Goal: Information Seeking & Learning: Learn about a topic

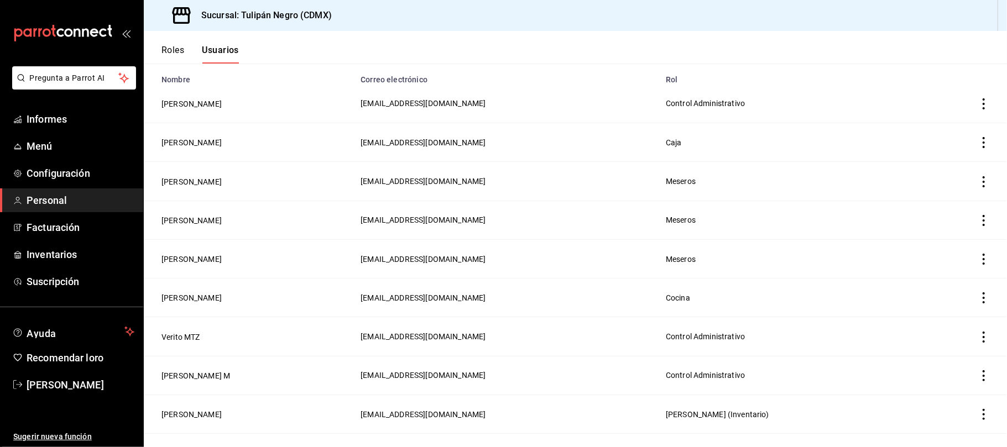
scroll to position [102, 0]
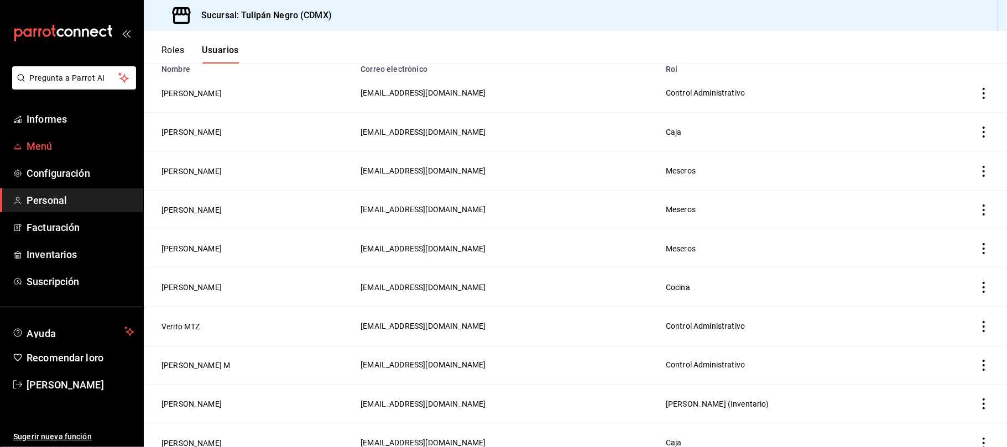
click at [59, 152] on span "Menú" at bounding box center [81, 146] width 108 height 15
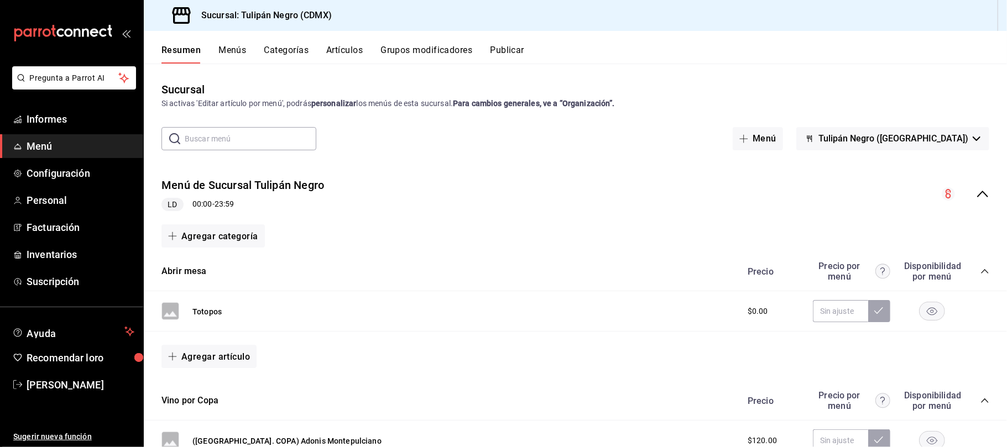
click at [228, 51] on font "Menús" at bounding box center [232, 50] width 28 height 11
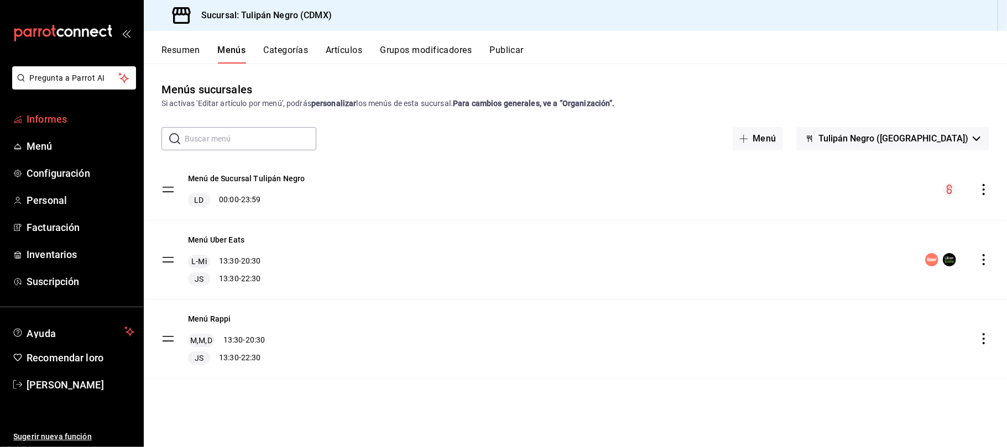
click at [54, 118] on font "Informes" at bounding box center [47, 119] width 40 height 12
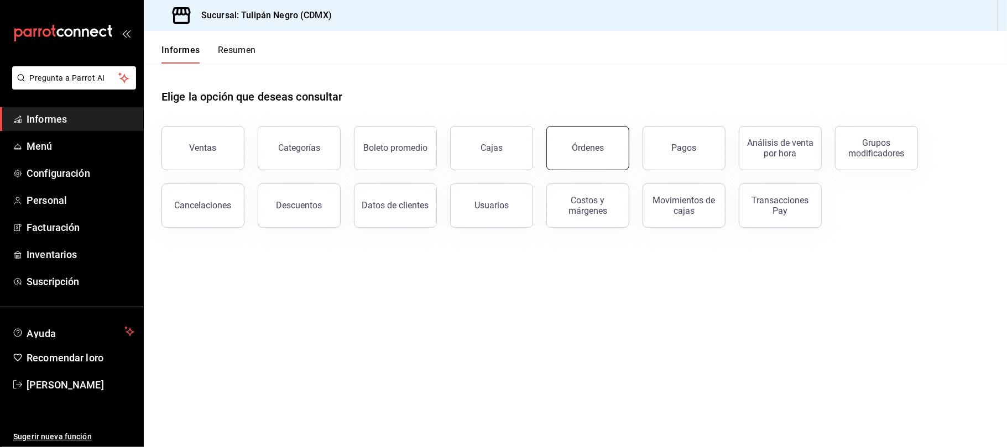
click at [594, 153] on button "Órdenes" at bounding box center [587, 148] width 83 height 44
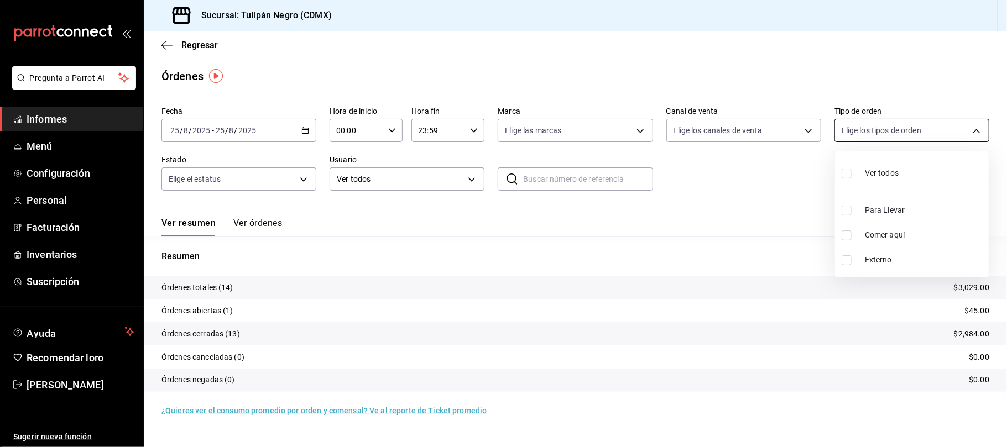
click at [971, 130] on body "Pregunta a Parrot AI Informes Menú Configuración Personal Facturación Inventari…" at bounding box center [503, 223] width 1007 height 447
click at [734, 255] on div at bounding box center [503, 223] width 1007 height 447
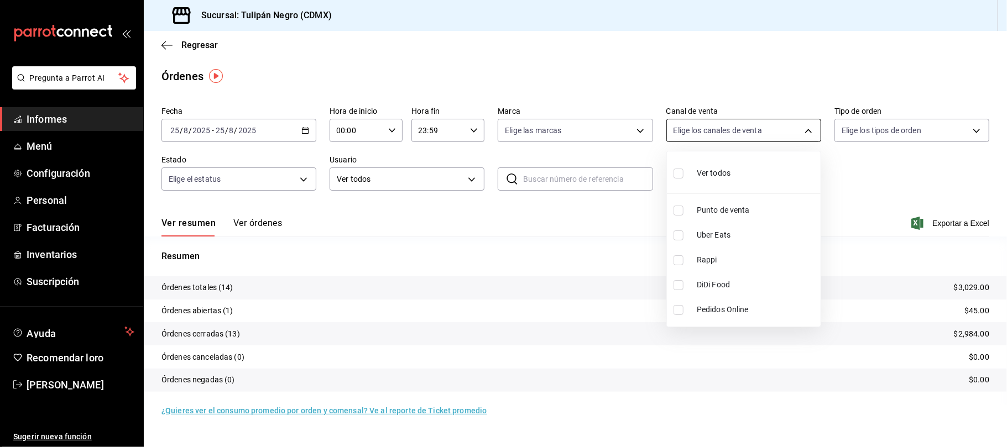
click at [803, 129] on body "Pregunta a Parrot AI Informes Menú Configuración Personal Facturación Inventari…" at bounding box center [503, 223] width 1007 height 447
click at [586, 307] on div at bounding box center [503, 223] width 1007 height 447
click at [161, 41] on icon "button" at bounding box center [166, 45] width 11 height 10
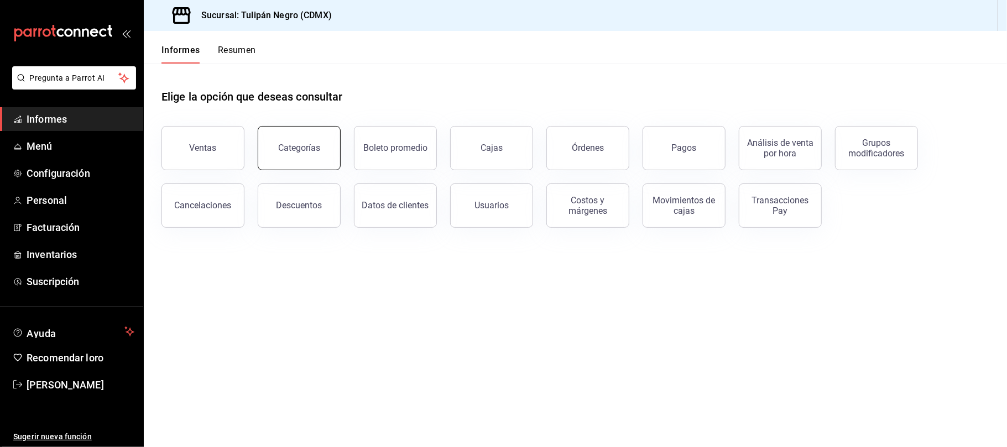
click at [316, 144] on font "Categorías" at bounding box center [299, 148] width 42 height 11
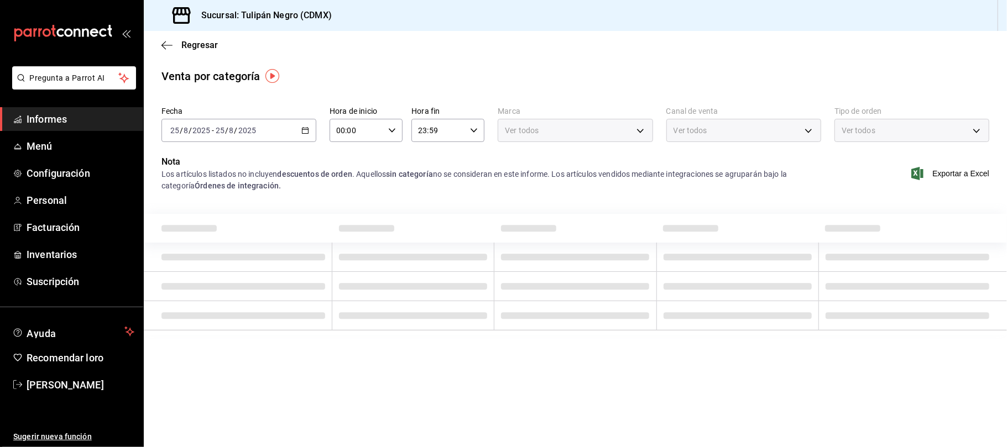
click at [807, 133] on div "Ver todos" at bounding box center [743, 130] width 155 height 23
click at [808, 130] on div "Ver todos" at bounding box center [743, 130] width 155 height 23
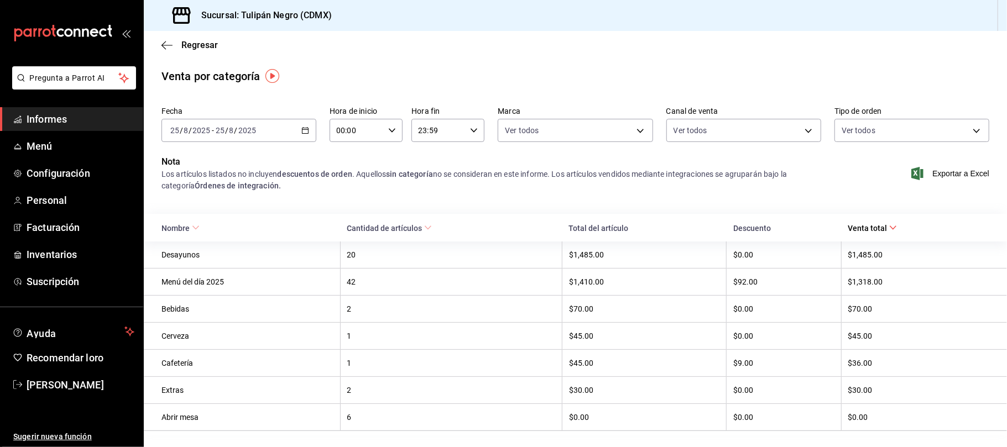
click at [373, 67] on main "Regresar Venta por categoría Fecha [DATE] [DATE] - [DATE] [DATE] Hora de inicio…" at bounding box center [575, 251] width 863 height 440
click at [306, 127] on icon "button" at bounding box center [305, 131] width 8 height 8
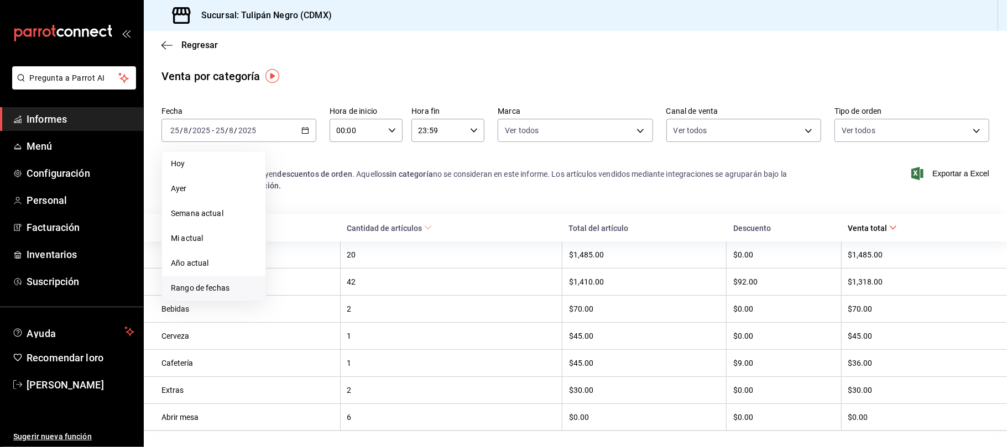
click at [197, 284] on font "Rango de fechas" at bounding box center [200, 288] width 59 height 9
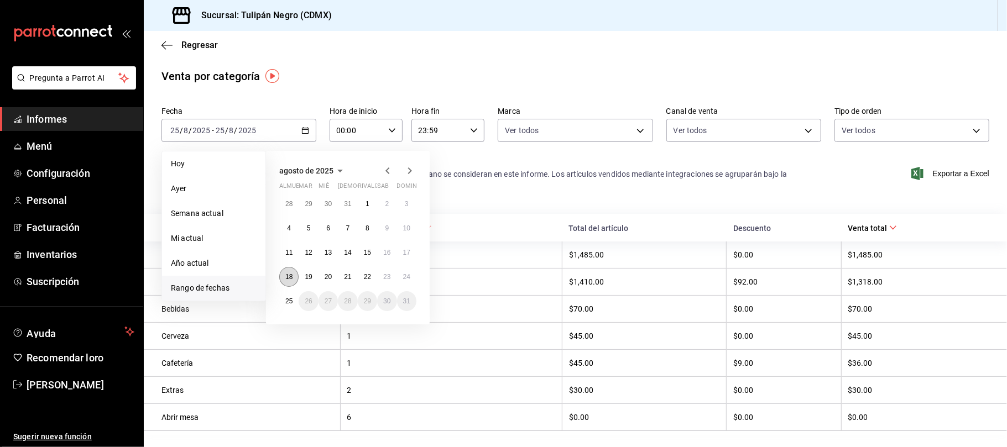
click at [289, 279] on font "18" at bounding box center [288, 277] width 7 height 8
click at [289, 293] on button "25" at bounding box center [288, 301] width 19 height 20
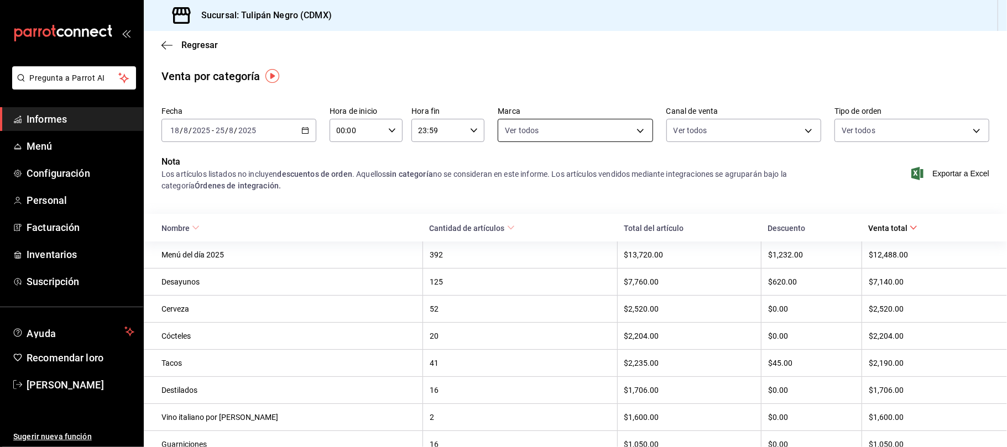
click at [633, 132] on body "Pregunta a Parrot AI Informes Menú Configuración Personal Facturación Inventari…" at bounding box center [503, 223] width 1007 height 447
click at [633, 132] on div at bounding box center [503, 223] width 1007 height 447
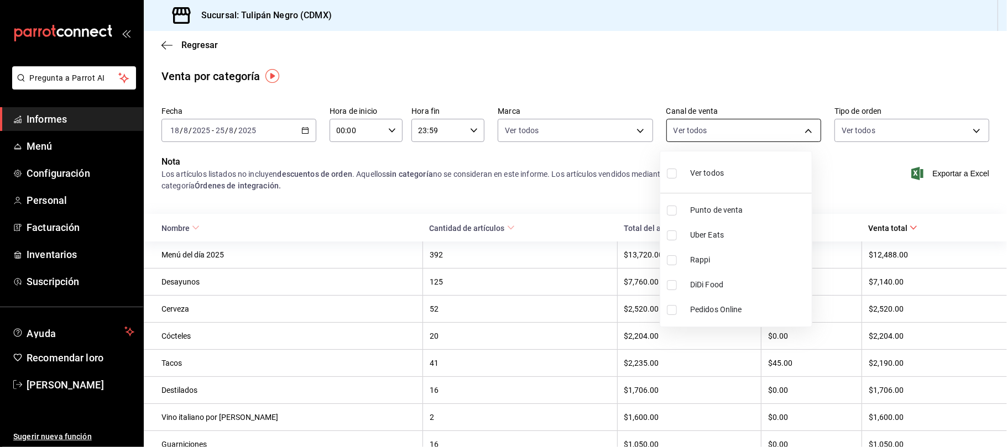
click at [795, 130] on body "Pregunta a Parrot AI Informes Menú Configuración Personal Facturación Inventari…" at bounding box center [503, 223] width 1007 height 447
click at [799, 133] on div at bounding box center [503, 223] width 1007 height 447
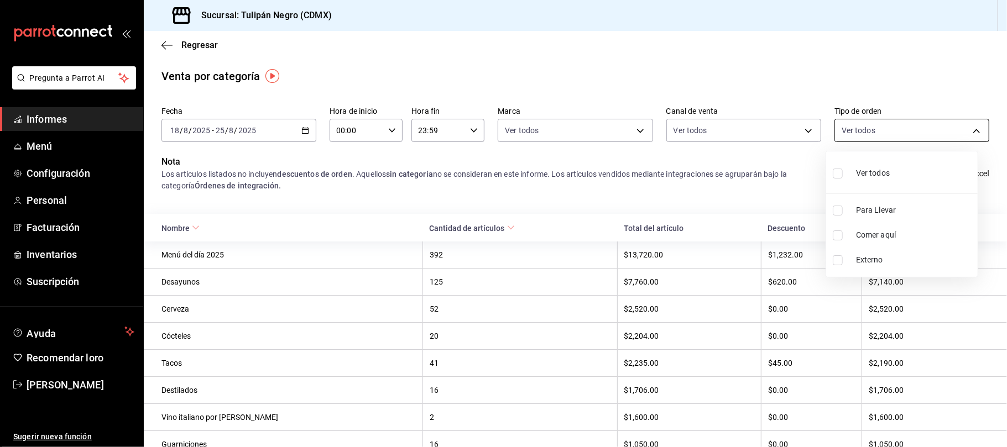
click at [963, 128] on body "Pregunta a Parrot AI Informes Menú Configuración Personal Facturación Inventari…" at bounding box center [503, 223] width 1007 height 447
click at [718, 53] on div at bounding box center [503, 223] width 1007 height 447
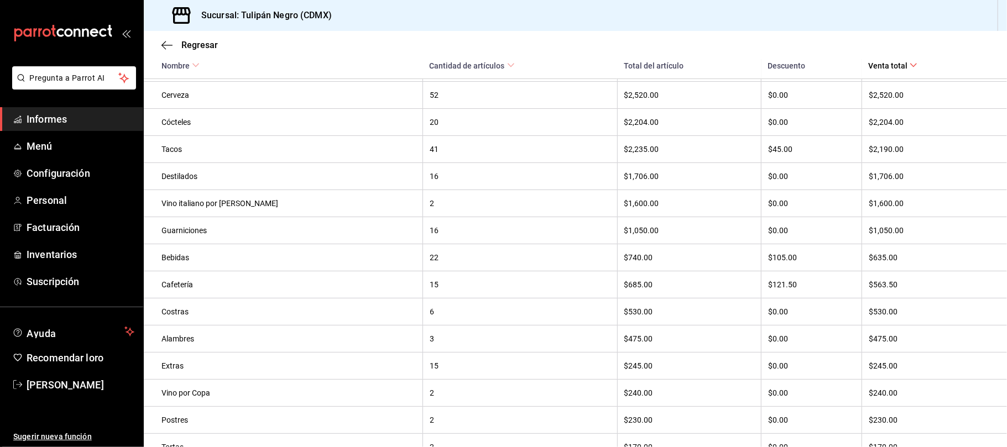
scroll to position [236, 0]
click at [531, 34] on div at bounding box center [503, 223] width 1007 height 447
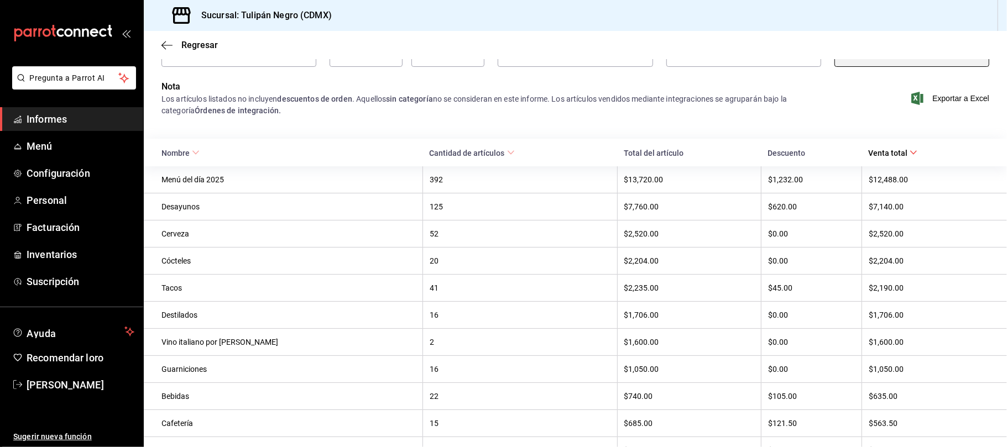
scroll to position [74, 0]
drag, startPoint x: 196, startPoint y: 177, endPoint x: 185, endPoint y: 178, distance: 11.1
click at [185, 178] on font "Menú del día 2025" at bounding box center [192, 180] width 62 height 9
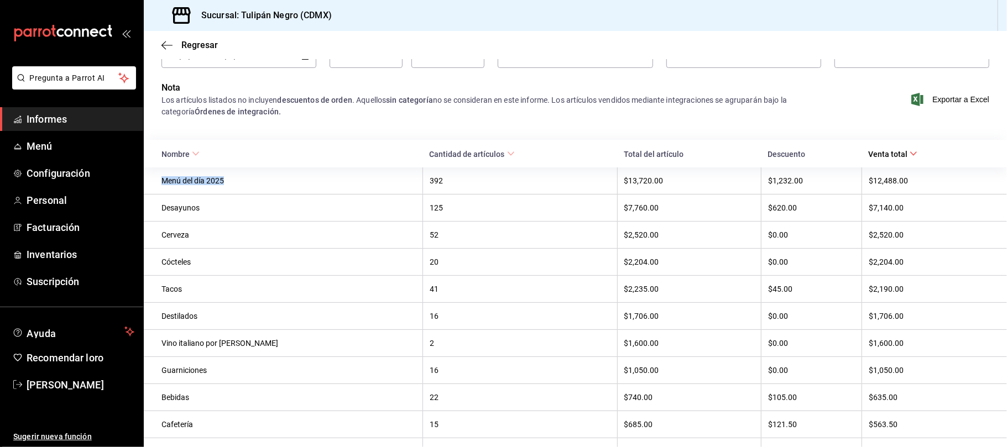
click at [185, 178] on font "Menú del día 2025" at bounding box center [192, 180] width 62 height 9
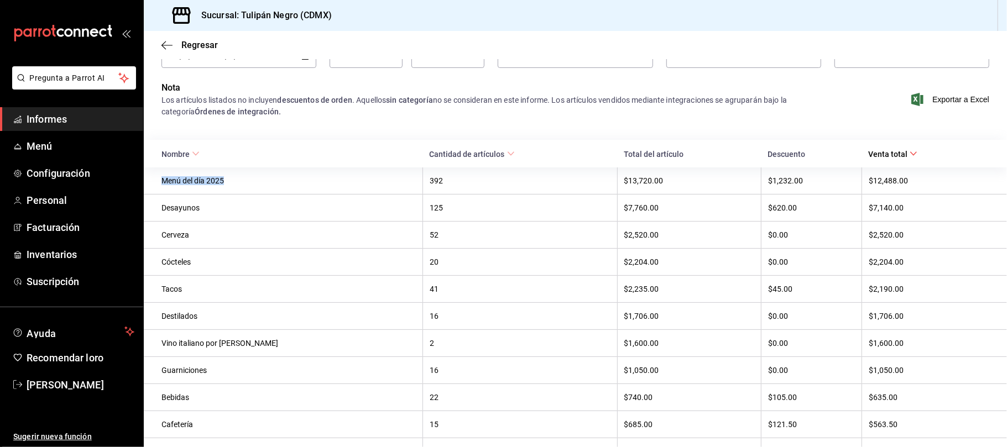
click at [185, 178] on font "Menú del día 2025" at bounding box center [192, 180] width 62 height 9
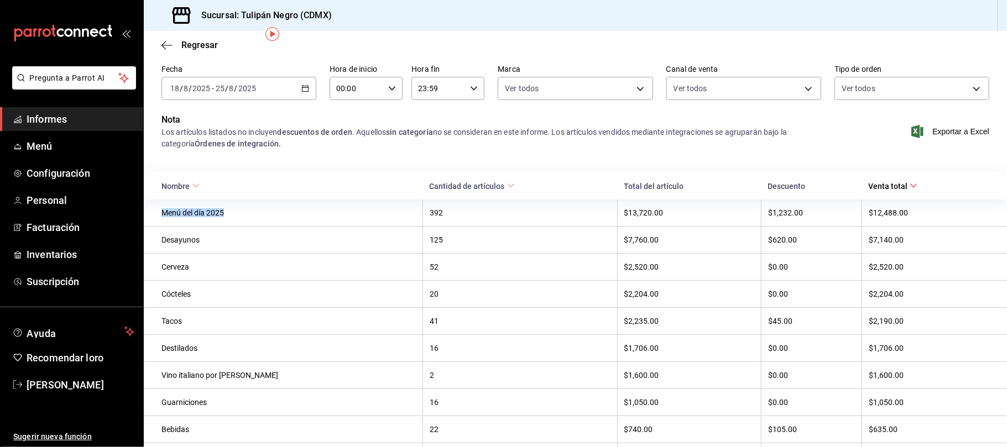
scroll to position [0, 0]
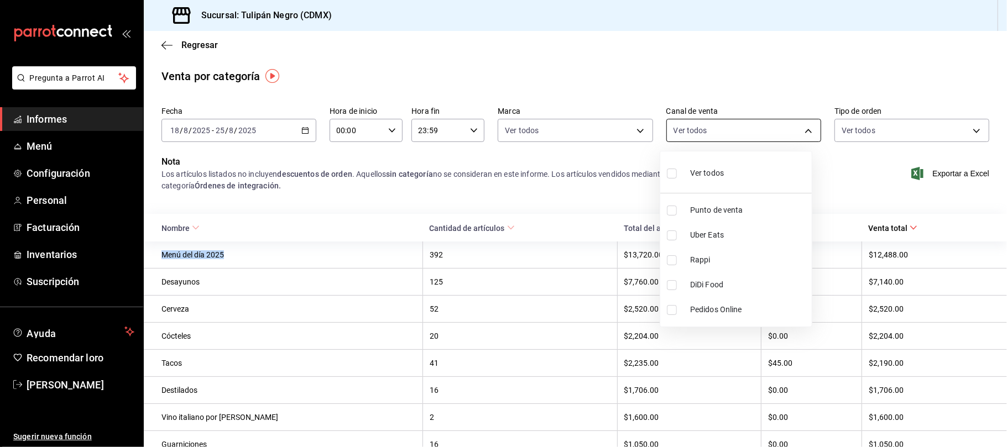
click at [803, 132] on body "Pregunta a Parrot AI Informes Menú Configuración Personal Facturación Inventari…" at bounding box center [503, 223] width 1007 height 447
click at [854, 171] on div at bounding box center [503, 223] width 1007 height 447
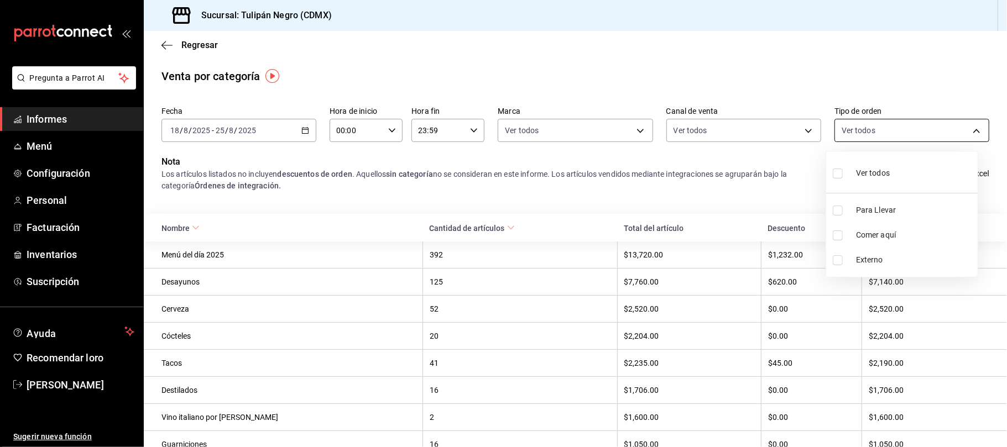
click at [960, 131] on body "Pregunta a Parrot AI Informes Menú Configuración Personal Facturación Inventari…" at bounding box center [503, 223] width 1007 height 447
click at [885, 51] on div at bounding box center [503, 223] width 1007 height 447
click at [165, 46] on icon "button" at bounding box center [166, 45] width 11 height 10
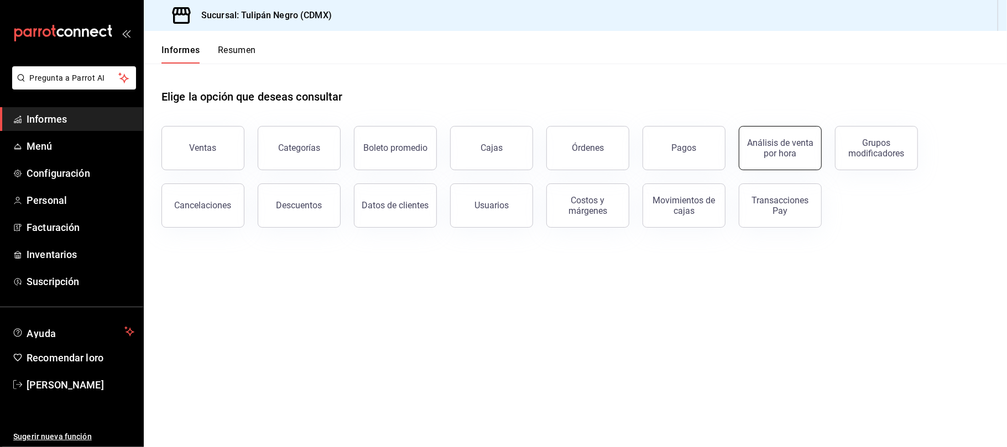
click at [765, 152] on font "Análisis de venta por hora" at bounding box center [780, 148] width 66 height 21
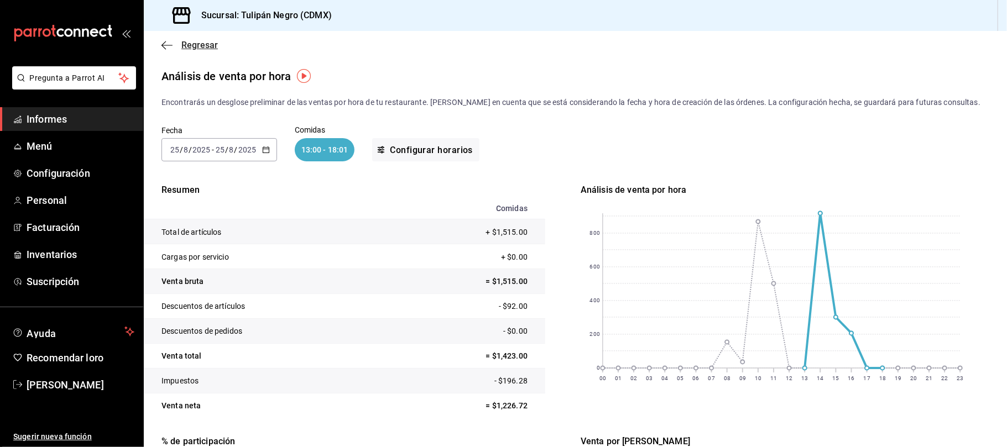
click at [165, 47] on icon "button" at bounding box center [166, 45] width 11 height 10
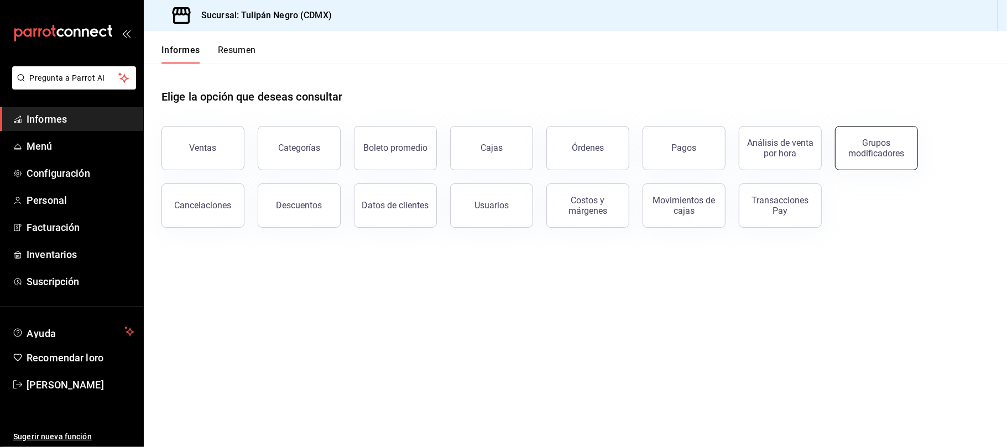
click at [870, 147] on font "Grupos modificadores" at bounding box center [877, 148] width 56 height 21
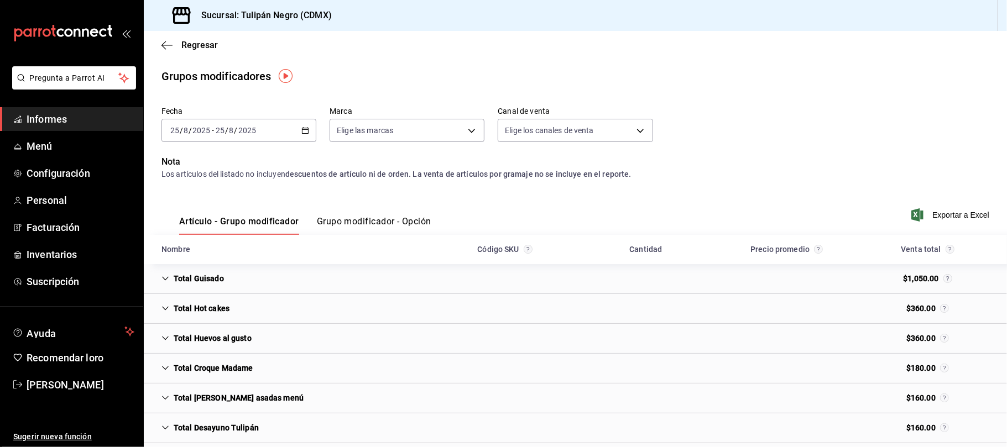
click at [303, 129] on icon "button" at bounding box center [305, 131] width 8 height 8
click at [213, 259] on font "Rango de fechas" at bounding box center [200, 263] width 59 height 9
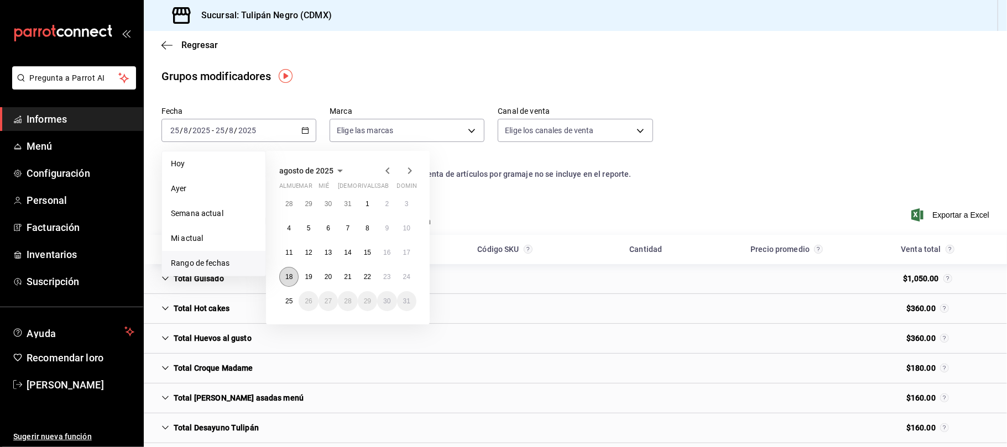
click at [290, 273] on font "18" at bounding box center [288, 277] width 7 height 8
click at [289, 299] on font "25" at bounding box center [288, 301] width 7 height 8
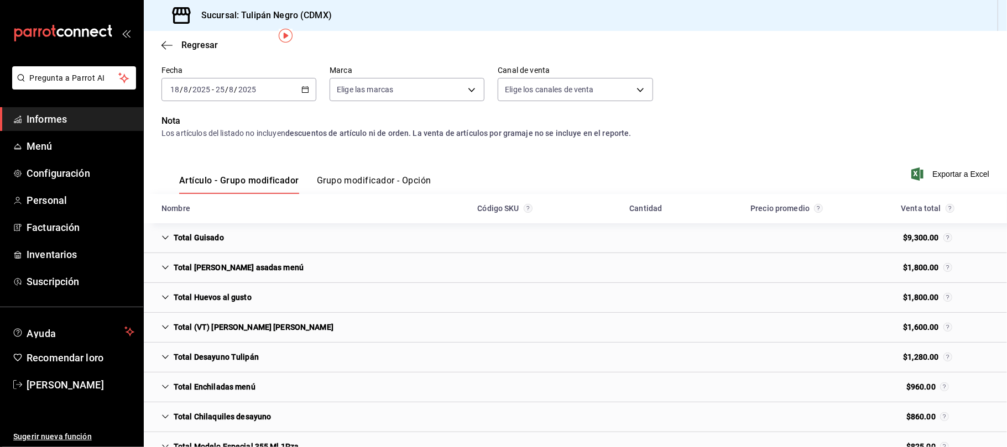
scroll to position [41, 0]
click at [167, 239] on icon "Cell" at bounding box center [165, 238] width 8 height 8
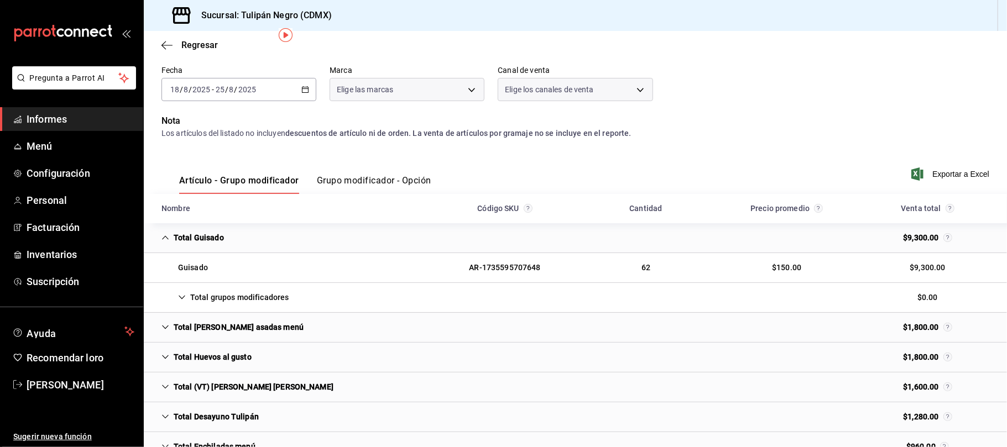
click at [167, 239] on icon "Cell" at bounding box center [165, 238] width 8 height 8
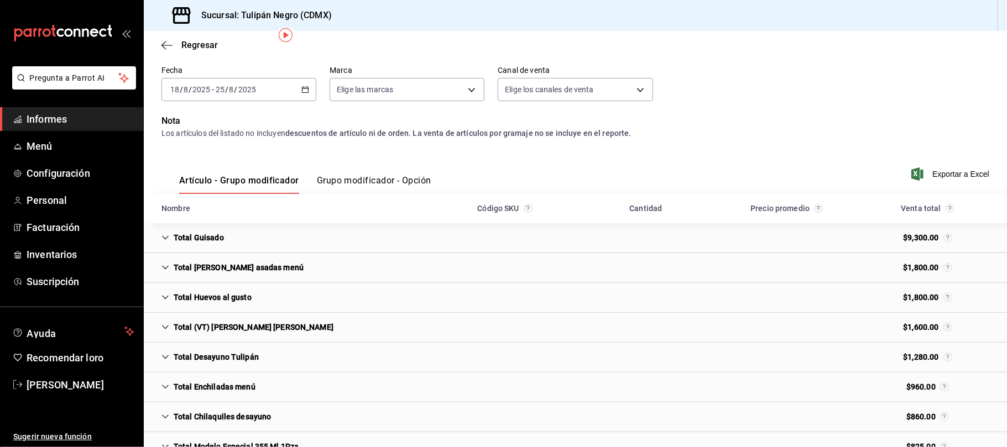
click at [167, 239] on icon "Cell" at bounding box center [165, 238] width 8 height 8
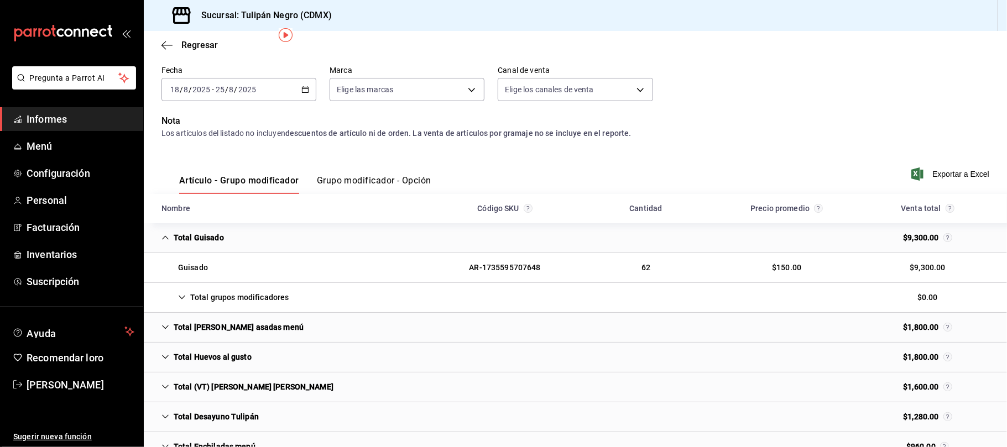
click at [184, 301] on icon "Cell" at bounding box center [182, 298] width 8 height 8
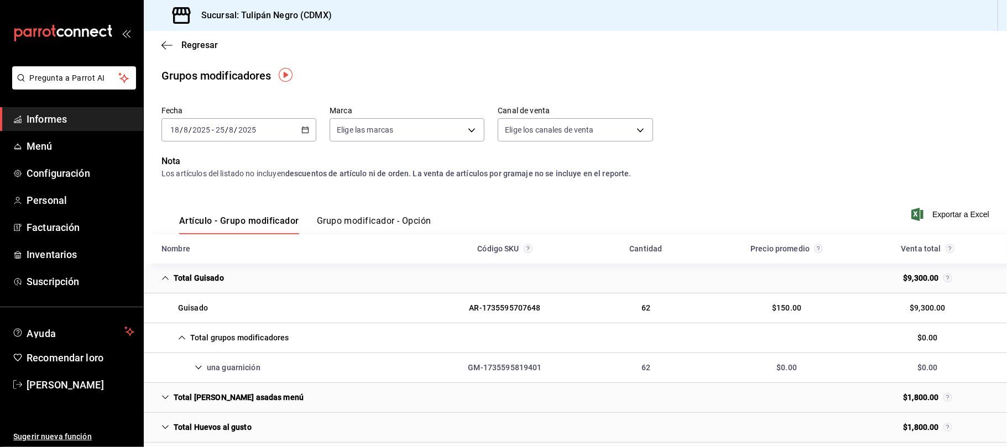
scroll to position [0, 0]
click at [367, 220] on font "Grupo modificador - Opción" at bounding box center [374, 221] width 114 height 11
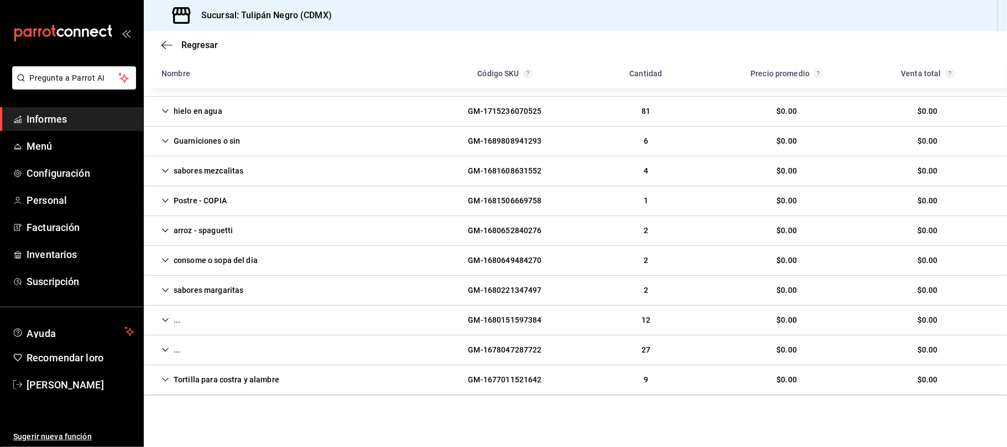
scroll to position [678, 0]
click at [163, 227] on icon "Cell" at bounding box center [165, 229] width 8 height 8
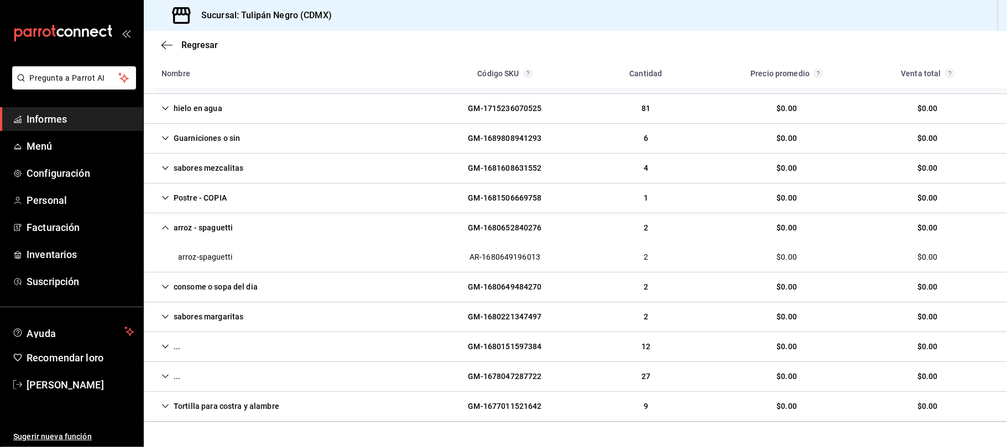
drag, startPoint x: 255, startPoint y: 325, endPoint x: 229, endPoint y: 345, distance: 33.2
click at [229, 345] on div "... GM-1680151597384 12 $0.00 $0.00" at bounding box center [575, 347] width 863 height 30
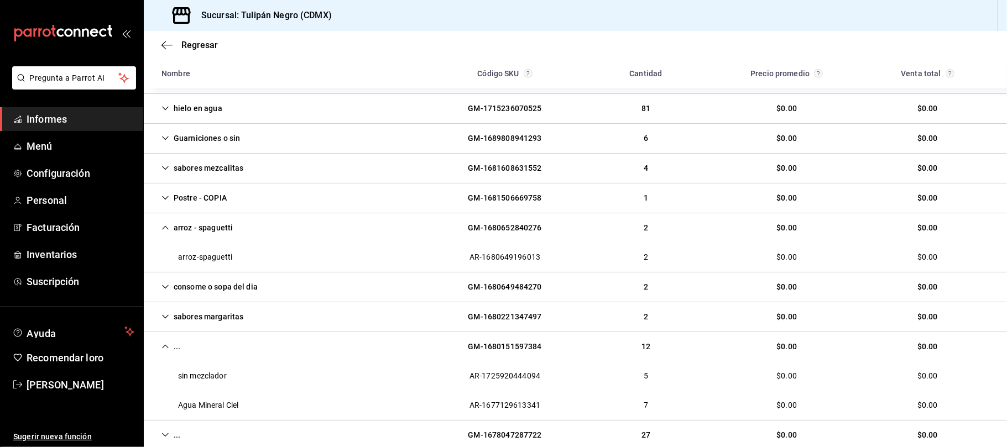
click at [167, 288] on icon "Cell" at bounding box center [165, 287] width 8 height 8
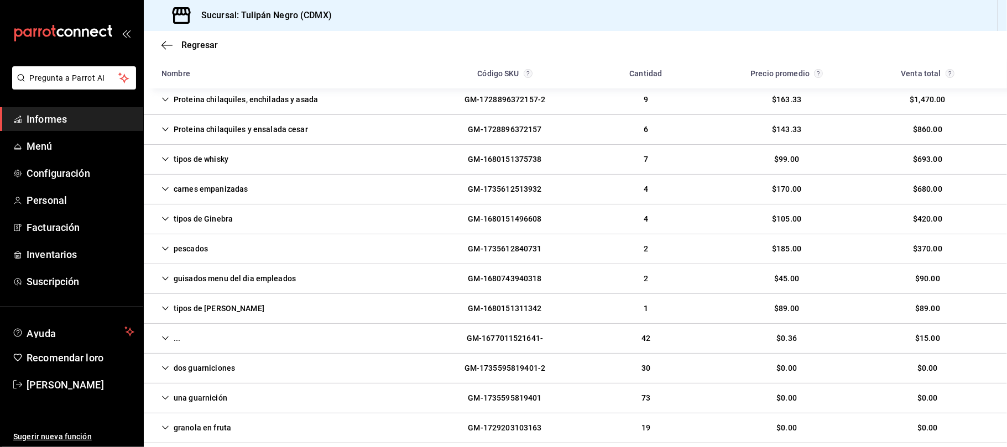
scroll to position [0, 0]
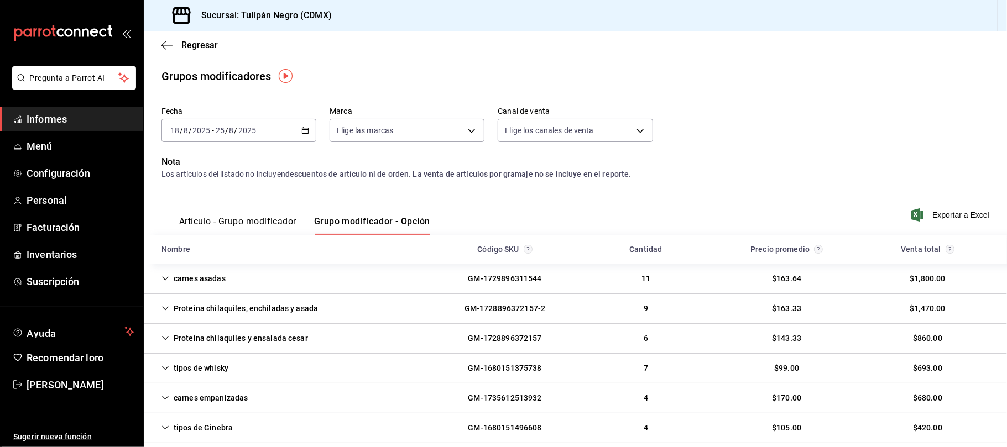
click at [251, 220] on font "Artículo - Grupo modificador" at bounding box center [237, 221] width 117 height 11
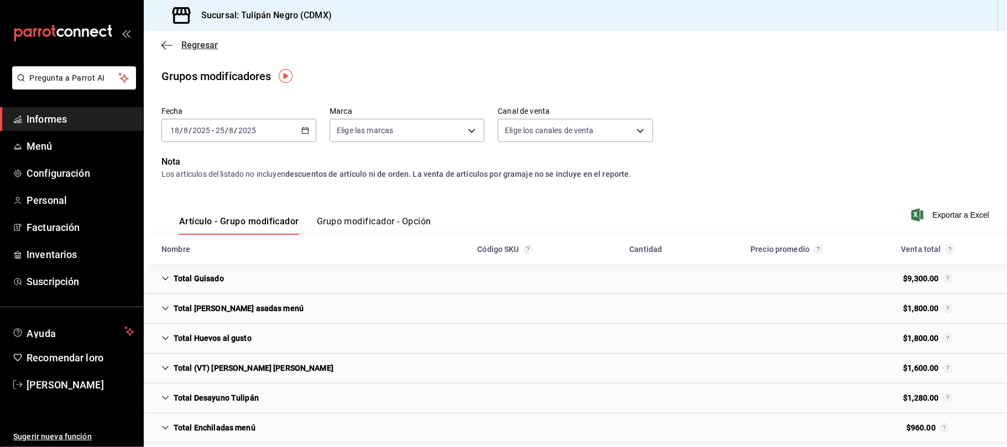
click at [169, 46] on icon "button" at bounding box center [166, 45] width 11 height 10
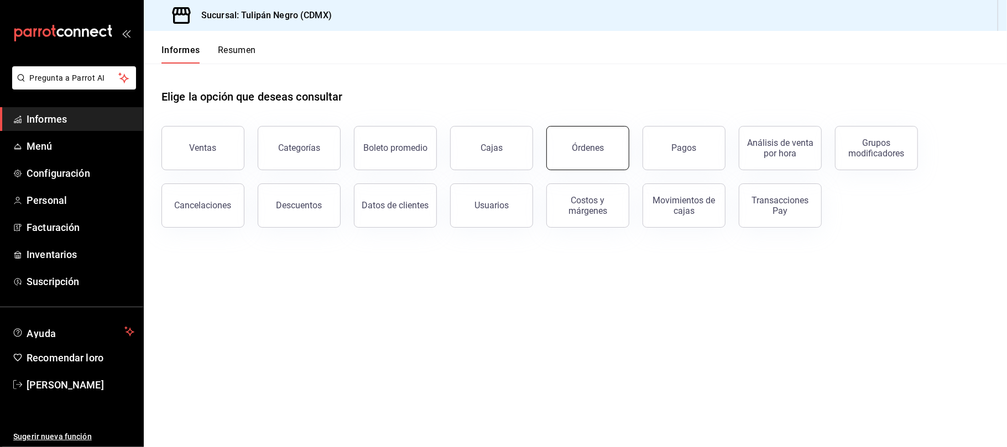
click at [599, 140] on button "Órdenes" at bounding box center [587, 148] width 83 height 44
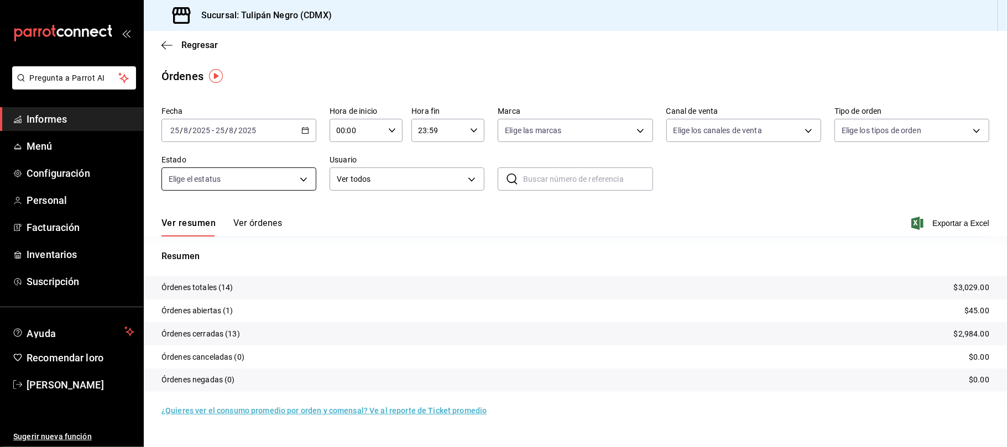
click at [303, 178] on body "Pregunta a Parrot AI Informes Menú Configuración Personal Facturación Inventari…" at bounding box center [503, 223] width 1007 height 447
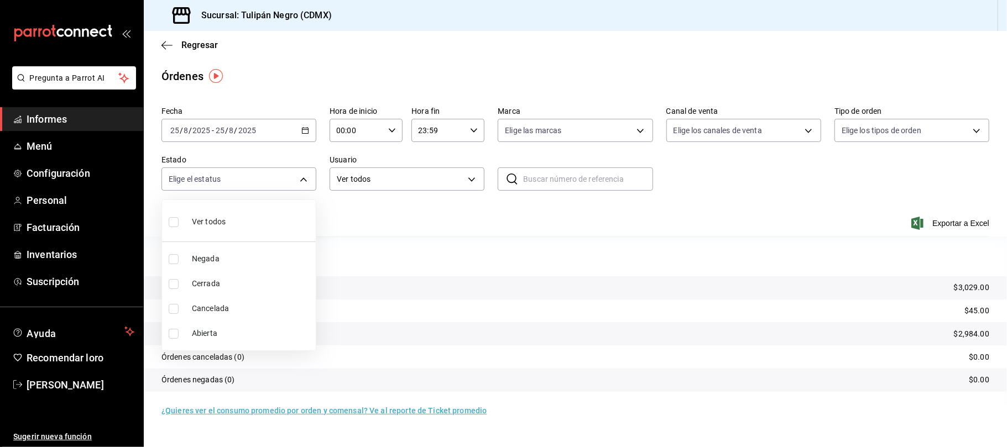
click at [366, 252] on div at bounding box center [503, 223] width 1007 height 447
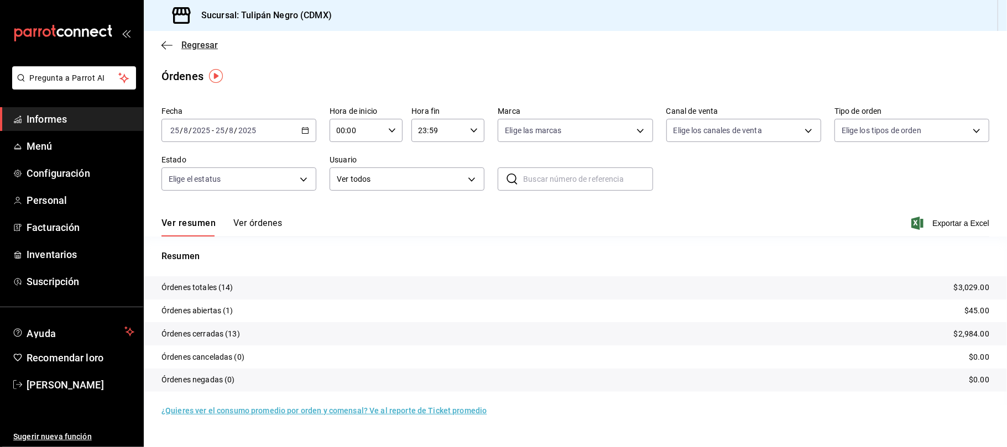
click at [162, 40] on icon "button" at bounding box center [166, 45] width 11 height 10
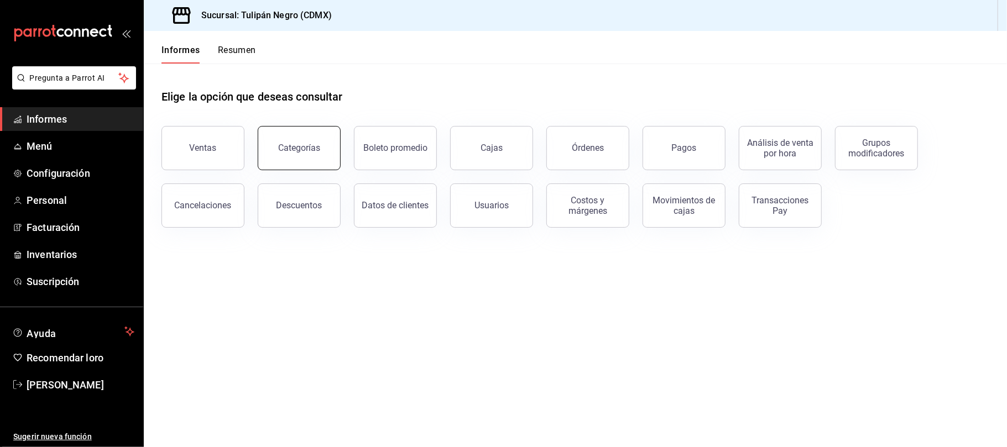
click at [316, 150] on font "Categorías" at bounding box center [299, 148] width 42 height 11
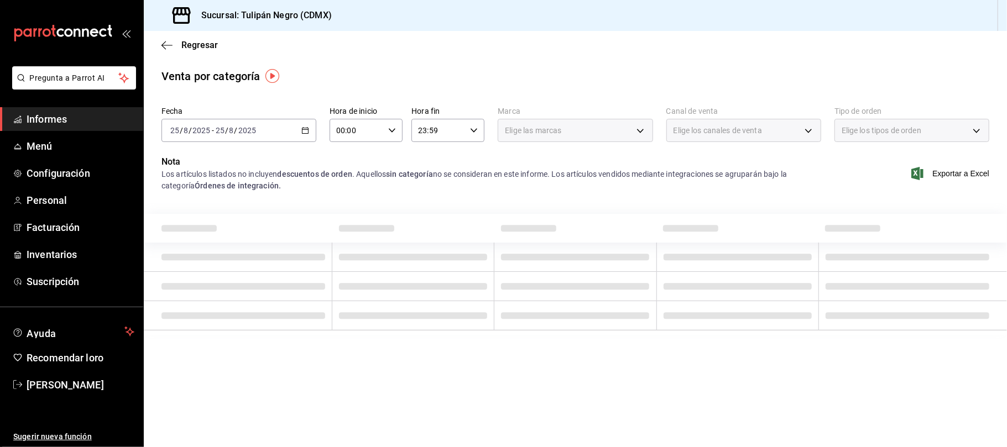
click at [310, 134] on div "[DATE] [DATE] - [DATE] [DATE]" at bounding box center [238, 130] width 155 height 23
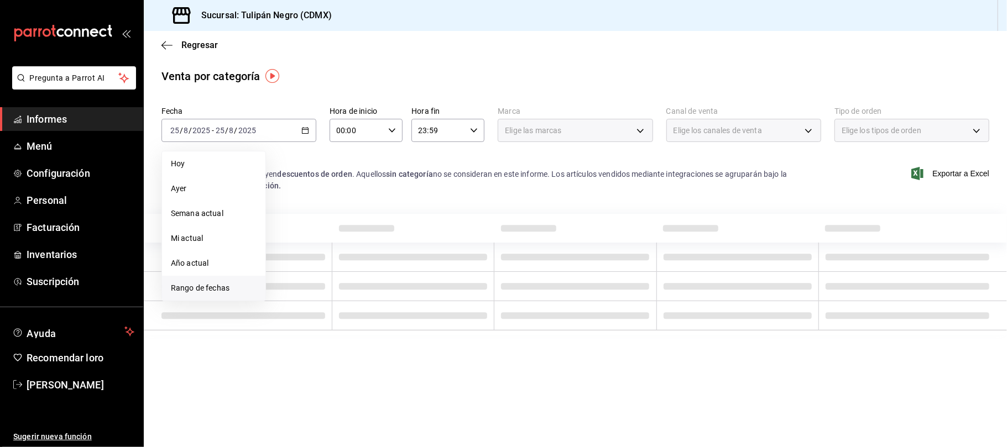
click at [210, 288] on font "Rango de fechas" at bounding box center [200, 288] width 59 height 9
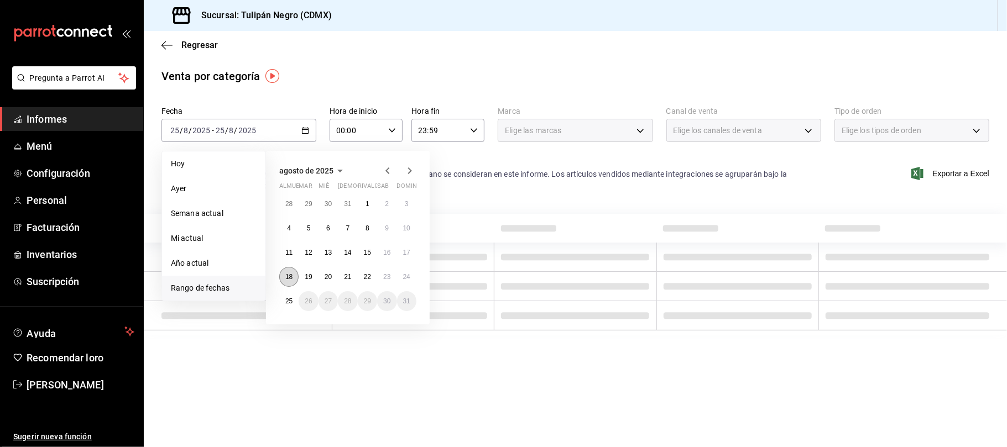
click at [288, 277] on font "18" at bounding box center [288, 277] width 7 height 8
click at [289, 302] on font "25" at bounding box center [288, 301] width 7 height 8
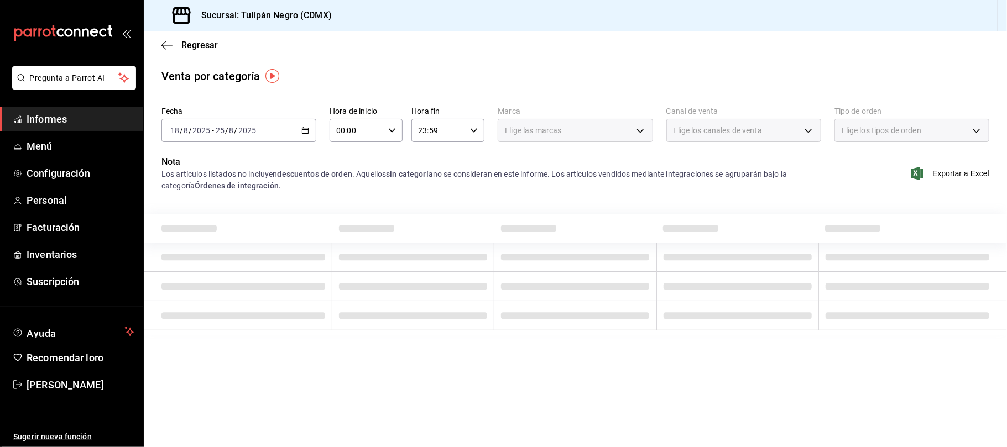
click at [498, 83] on div "Venta por categoría" at bounding box center [575, 76] width 863 height 17
click at [451, 51] on div "Regresar" at bounding box center [575, 45] width 863 height 28
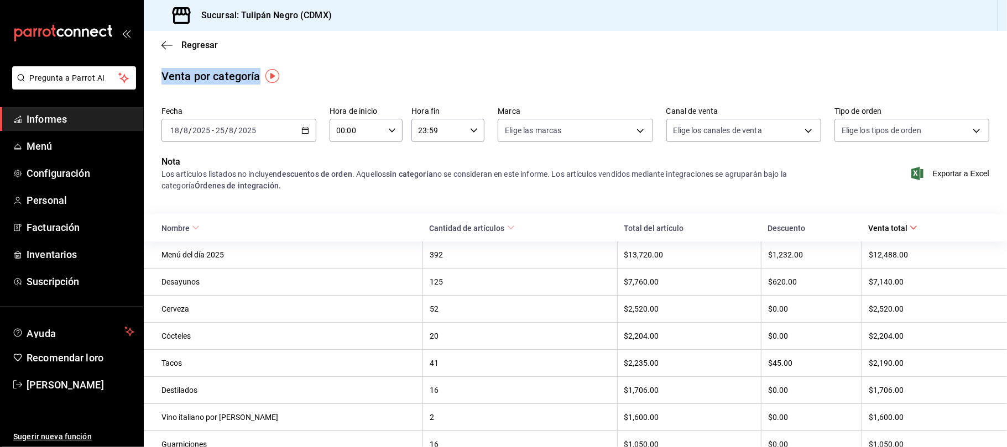
click at [451, 51] on div "Regresar" at bounding box center [575, 45] width 863 height 28
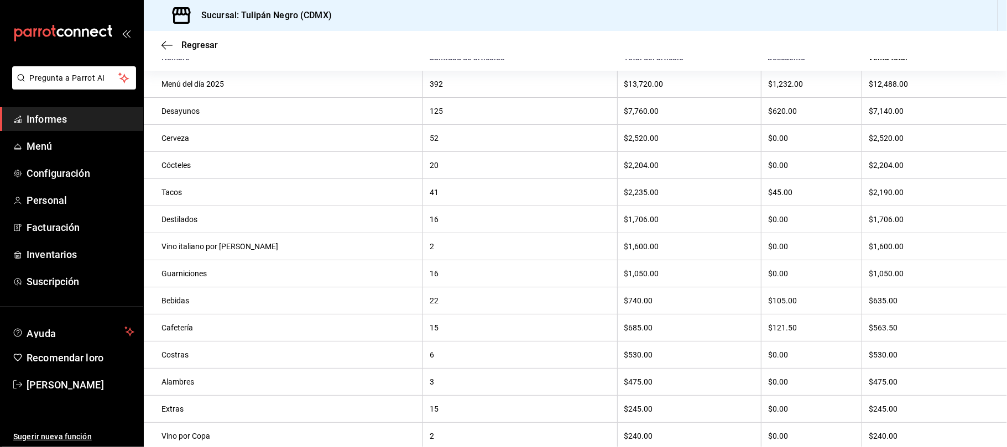
drag, startPoint x: 411, startPoint y: 405, endPoint x: 361, endPoint y: 219, distance: 192.6
click at [361, 219] on tbody "Menú del día 2025 392 $13,720.00 $1,232.00 $12,488.00 Desayunos 125 $7,760.00 $…" at bounding box center [575, 355] width 863 height 569
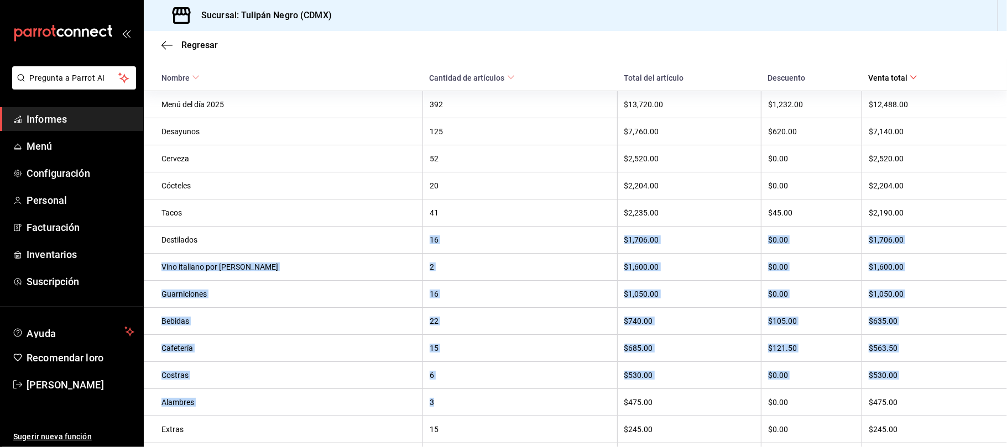
scroll to position [443, 0]
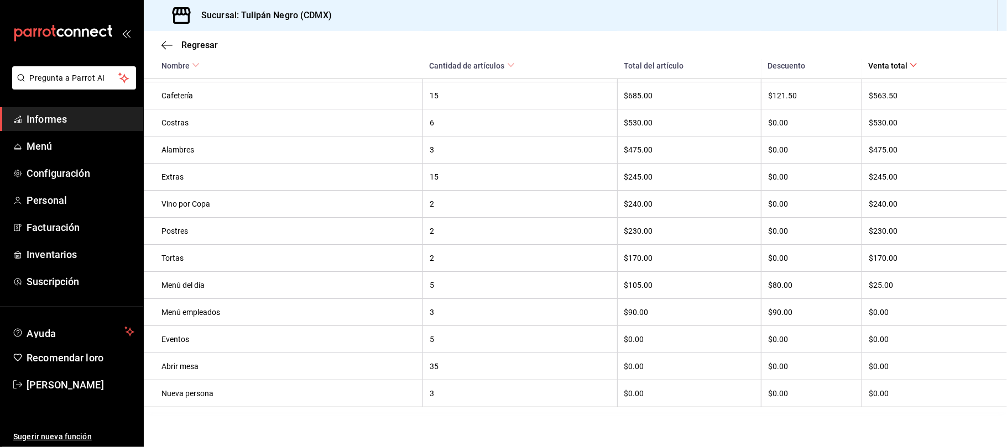
drag, startPoint x: 361, startPoint y: 219, endPoint x: 213, endPoint y: 1, distance: 262.9
click at [224, 34] on main "Regresar Venta por categoría Fecha [DATE] [DATE] - [DATE] [DATE] Hora de inicio…" at bounding box center [575, 27] width 863 height 840
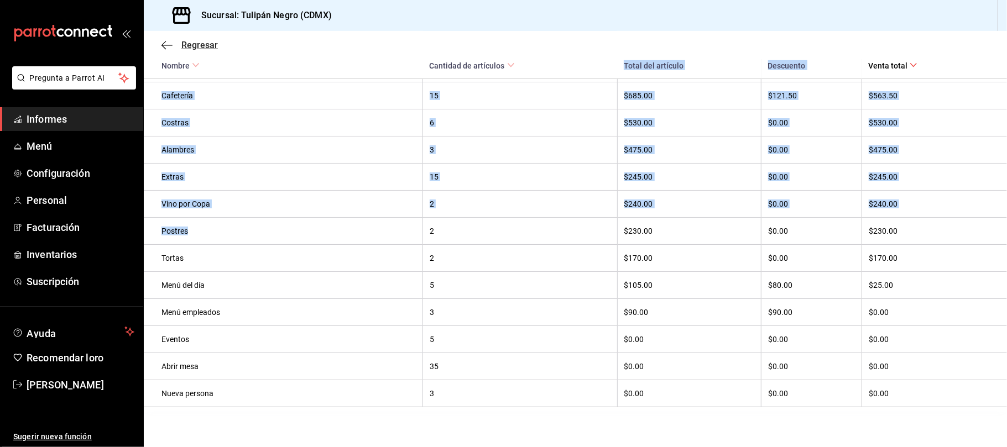
click at [161, 47] on icon "button" at bounding box center [166, 45] width 11 height 10
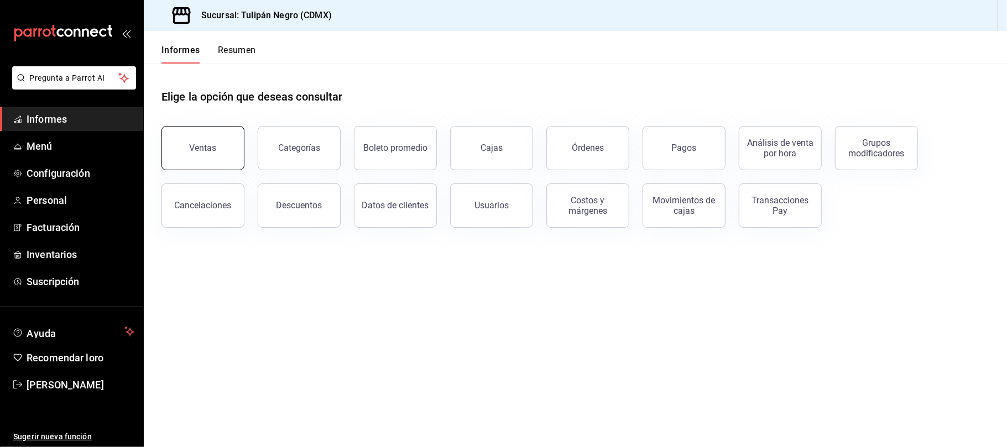
click at [204, 155] on button "Ventas" at bounding box center [202, 148] width 83 height 44
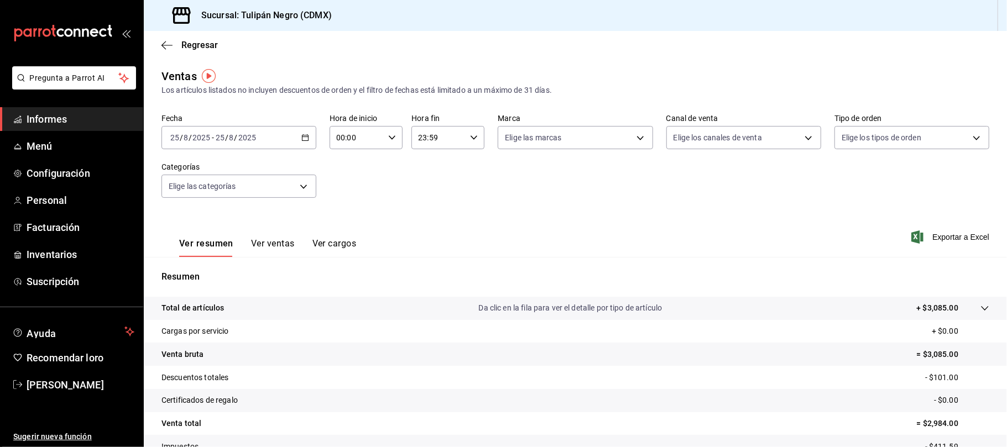
click at [299, 144] on div "[DATE] [DATE] - [DATE] [DATE]" at bounding box center [238, 137] width 155 height 23
click at [191, 267] on font "Rango de fechas" at bounding box center [200, 270] width 59 height 9
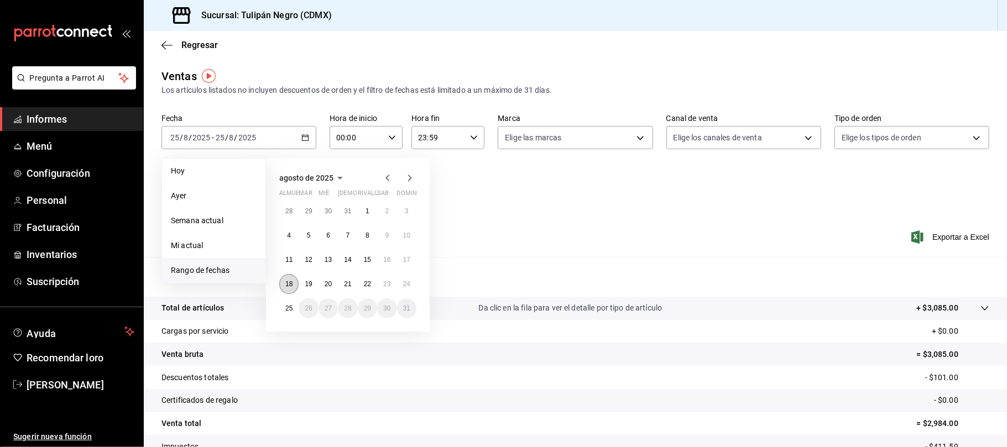
click at [288, 286] on font "18" at bounding box center [288, 284] width 7 height 8
click at [381, 282] on button "23" at bounding box center [386, 284] width 19 height 20
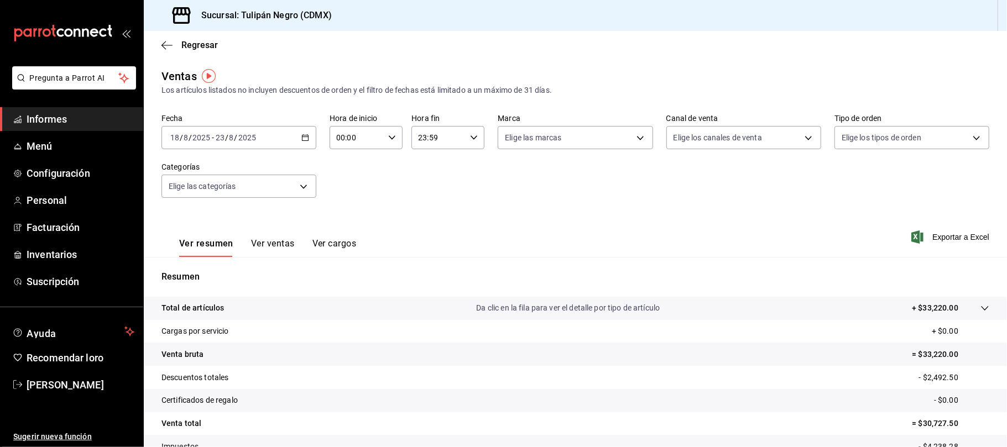
drag, startPoint x: 381, startPoint y: 282, endPoint x: 719, endPoint y: 197, distance: 348.9
click at [719, 197] on div "Fecha [DATE] [DATE] - [DATE] [DATE] Hora de inicio 00:00 Hora de inicio Hora fi…" at bounding box center [575, 162] width 828 height 97
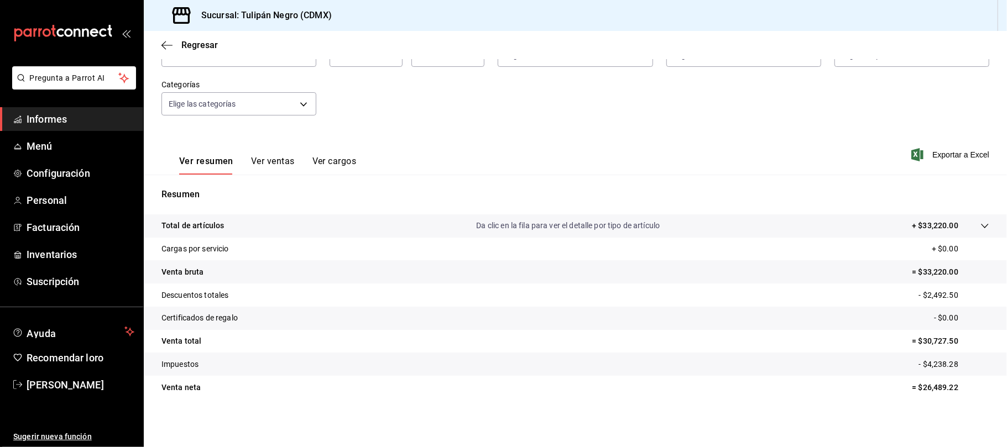
click at [280, 161] on font "Ver ventas" at bounding box center [273, 161] width 44 height 11
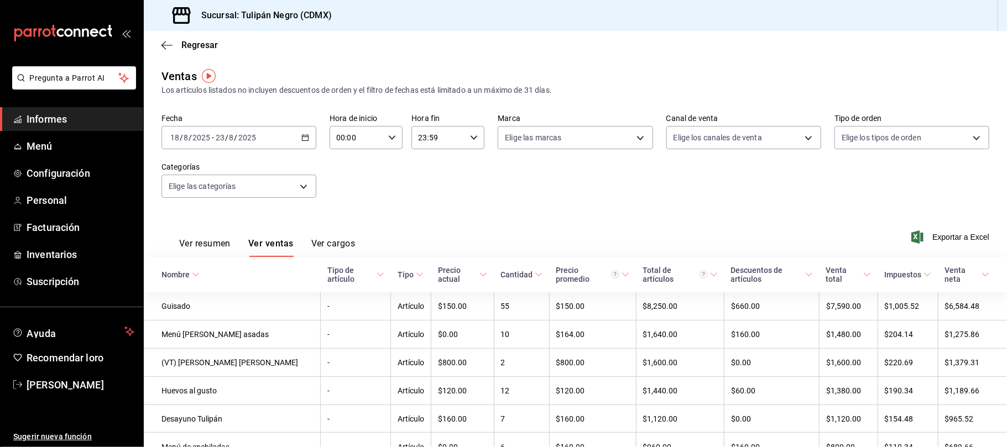
click at [171, 36] on div "Regresar" at bounding box center [575, 45] width 863 height 28
click at [164, 43] on icon "button" at bounding box center [163, 45] width 4 height 8
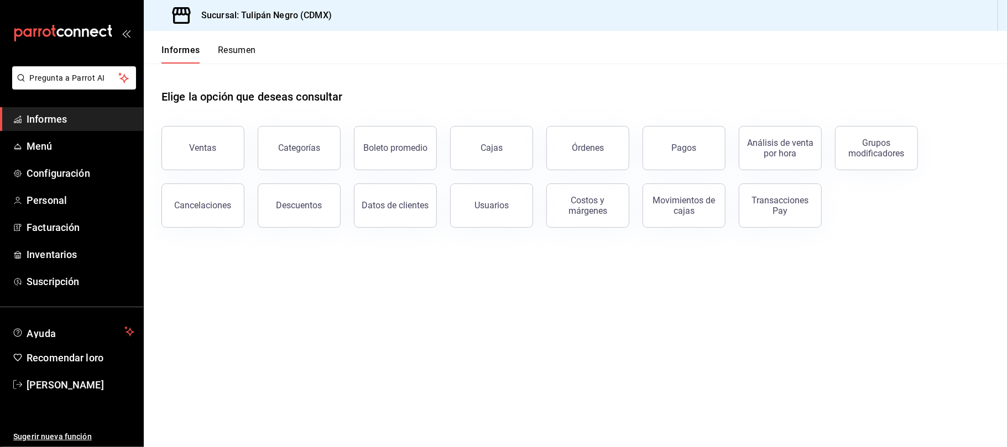
click at [326, 284] on main "Elige la opción que deseas consultar Ventas Categorías Boleto promedio Cajas Ór…" at bounding box center [575, 256] width 863 height 384
click at [191, 140] on button "Ventas" at bounding box center [202, 148] width 83 height 44
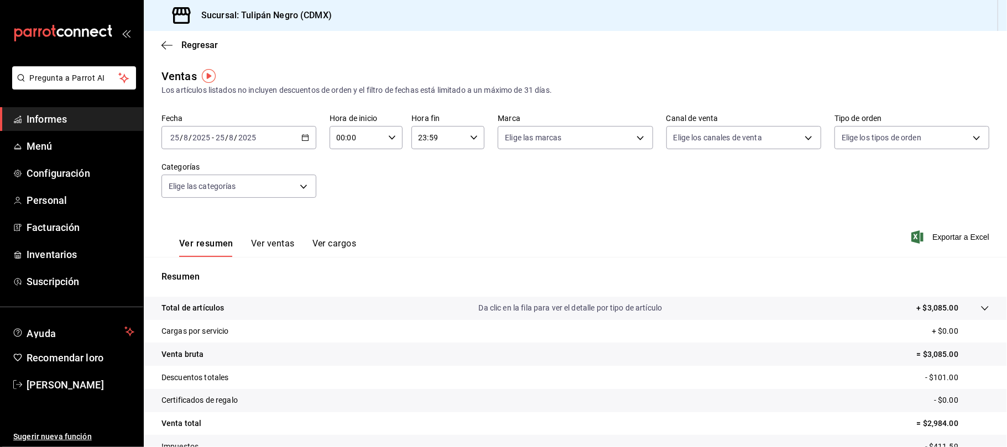
click at [301, 137] on icon "button" at bounding box center [305, 138] width 8 height 8
click at [301, 133] on div "[DATE] [DATE] - [DATE] [DATE]" at bounding box center [238, 137] width 155 height 23
click at [206, 267] on font "Rango de fechas" at bounding box center [200, 270] width 59 height 9
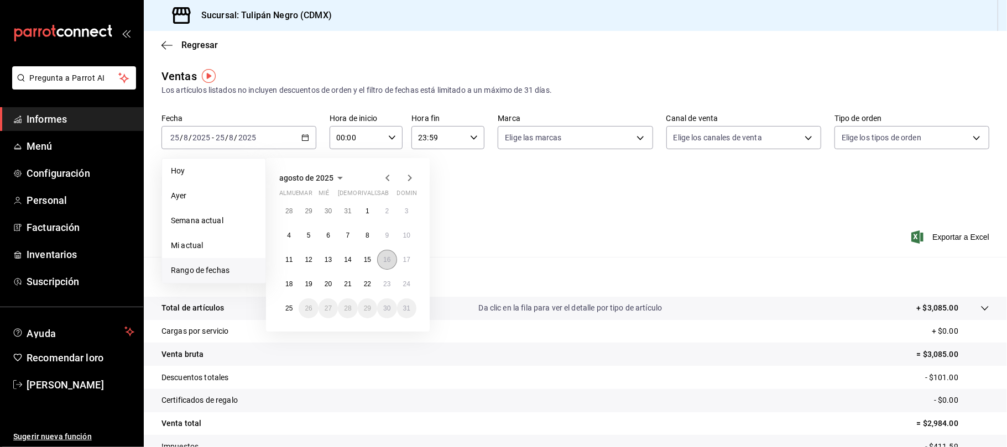
click at [381, 253] on button "16" at bounding box center [386, 260] width 19 height 20
click at [388, 286] on font "23" at bounding box center [386, 284] width 7 height 8
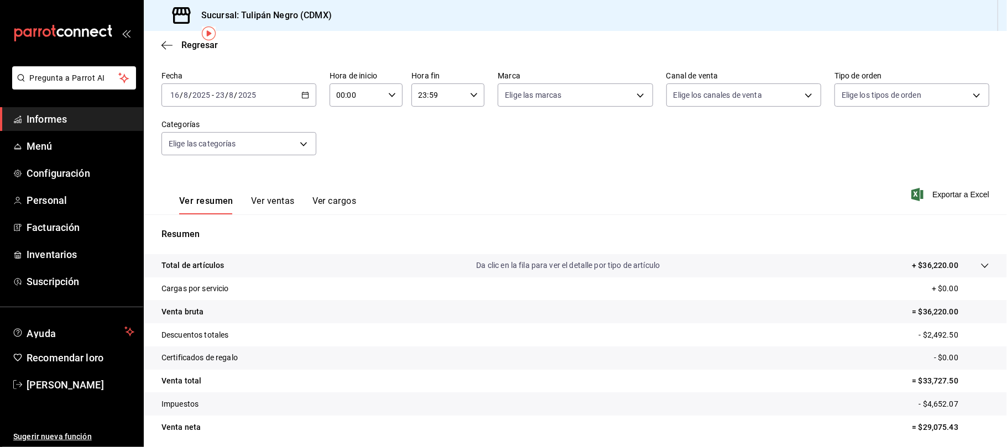
scroll to position [82, 0]
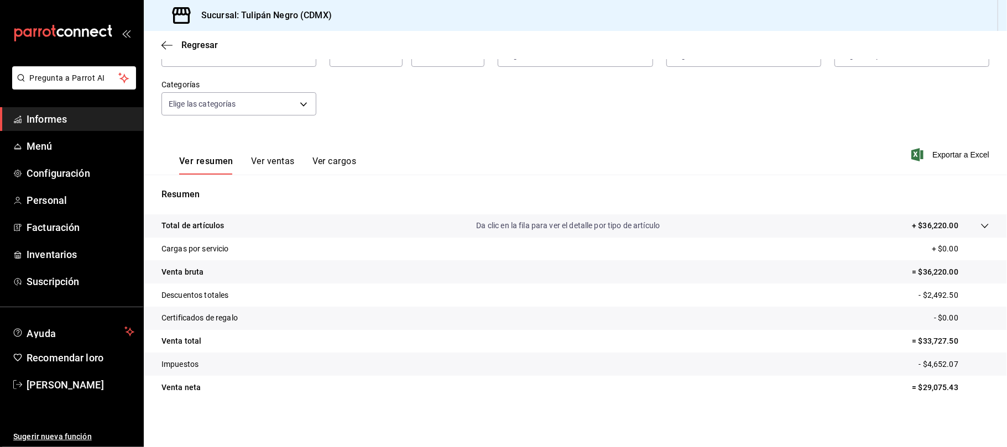
drag, startPoint x: 445, startPoint y: 282, endPoint x: 828, endPoint y: 156, distance: 403.4
click at [828, 156] on div "Ver resumen Ver ventas Ver cargos Exportar a Excel" at bounding box center [575, 152] width 863 height 46
click at [596, 193] on p "Resumen" at bounding box center [575, 194] width 828 height 13
click at [288, 156] on font "Ver ventas" at bounding box center [273, 161] width 44 height 11
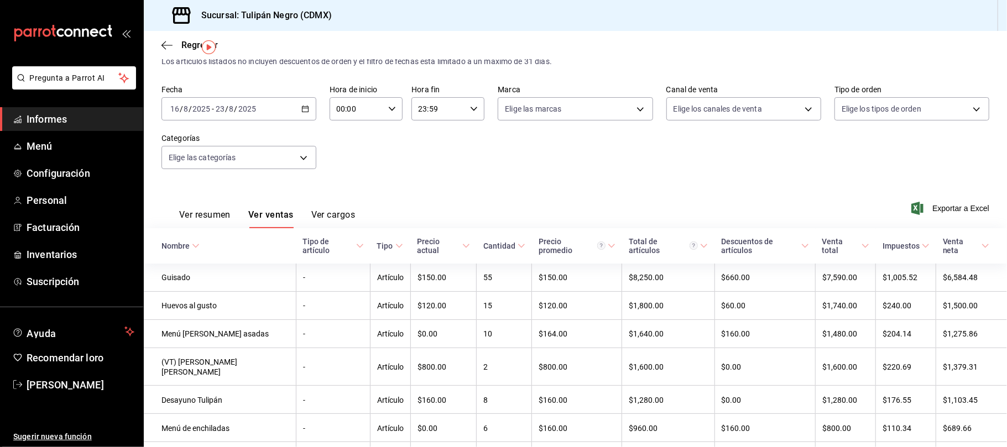
scroll to position [29, 0]
click at [478, 215] on div "Ver resumen Ver ventas Ver cargos Exportar a Excel" at bounding box center [575, 205] width 863 height 46
click at [340, 212] on font "Ver cargos" at bounding box center [333, 215] width 44 height 11
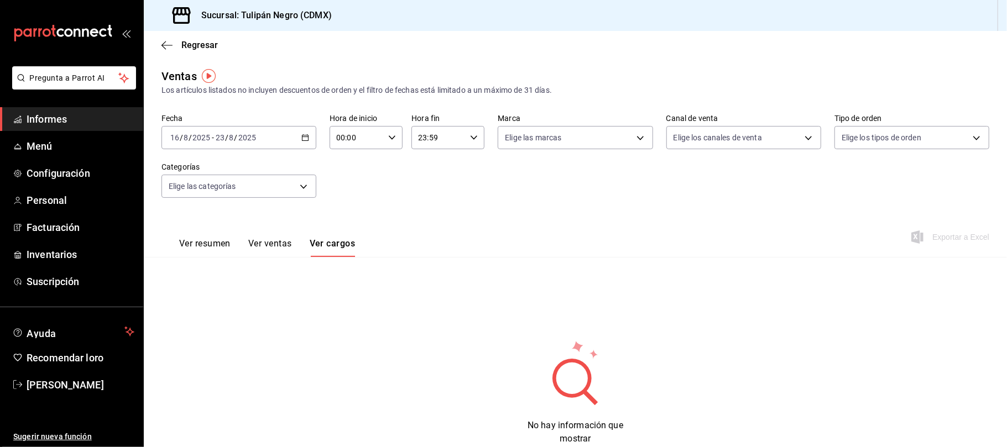
click at [269, 255] on button "Ver ventas" at bounding box center [270, 247] width 44 height 19
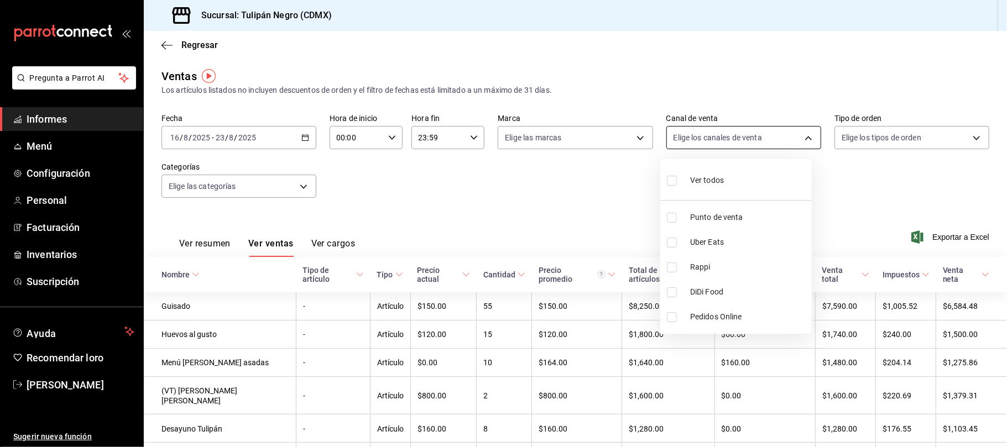
click at [801, 138] on body "Pregunta a Parrot AI Informes Menú Configuración Personal Facturación Inventari…" at bounding box center [503, 223] width 1007 height 447
click at [827, 190] on div at bounding box center [503, 223] width 1007 height 447
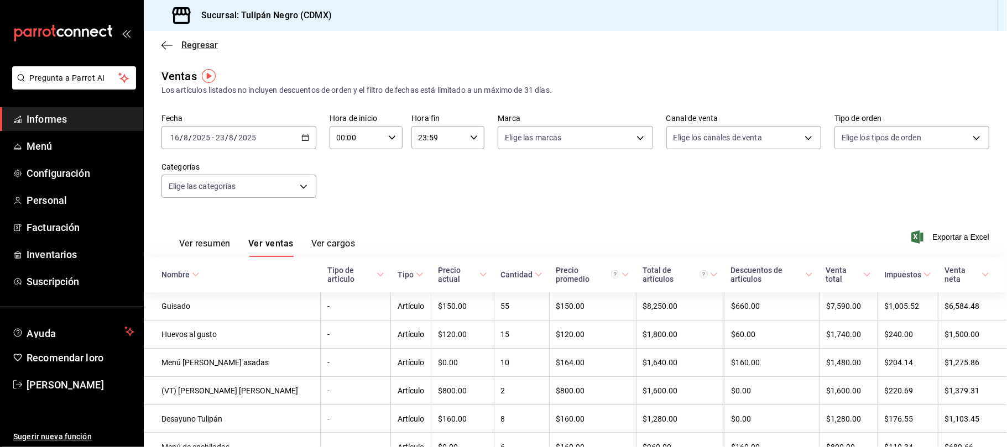
click at [163, 42] on icon "button" at bounding box center [166, 45] width 11 height 10
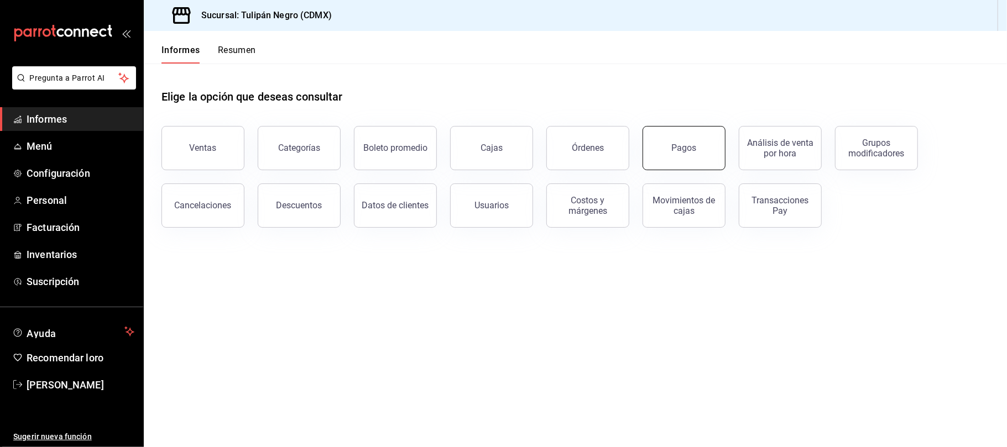
click at [693, 158] on button "Pagos" at bounding box center [684, 148] width 83 height 44
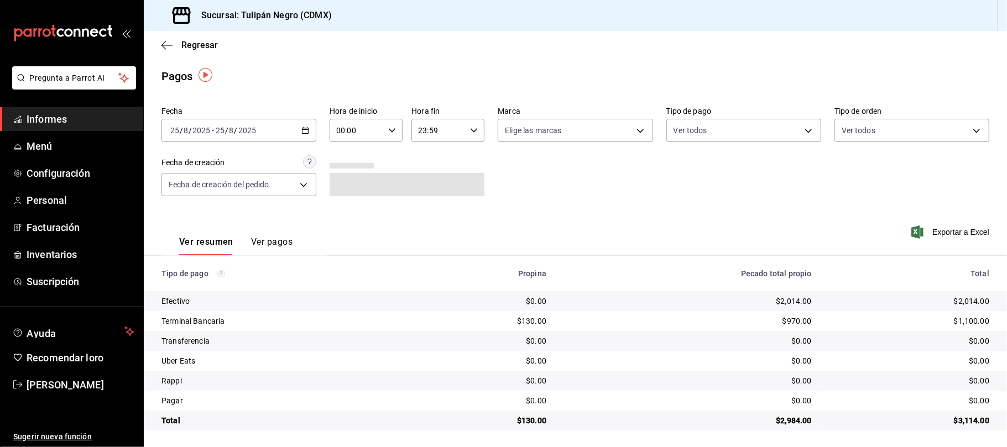
scroll to position [1, 0]
click at [305, 127] on icon "button" at bounding box center [305, 130] width 8 height 8
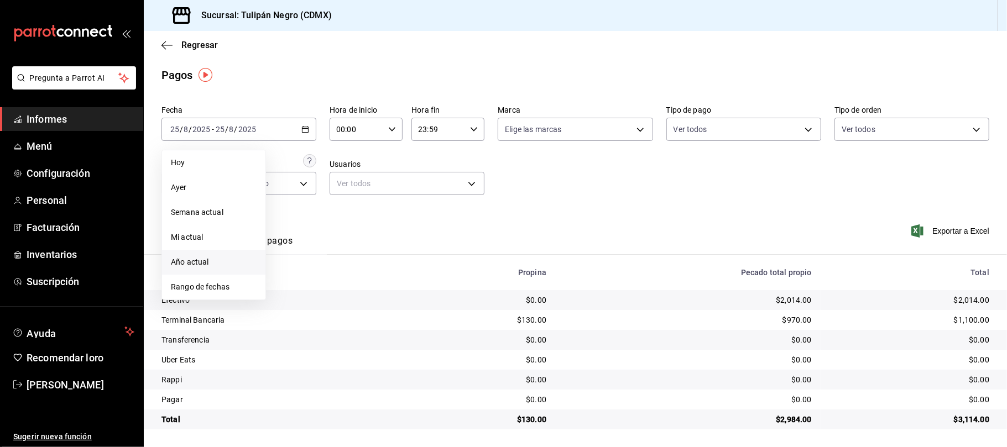
click at [186, 260] on font "Año actual" at bounding box center [190, 262] width 38 height 9
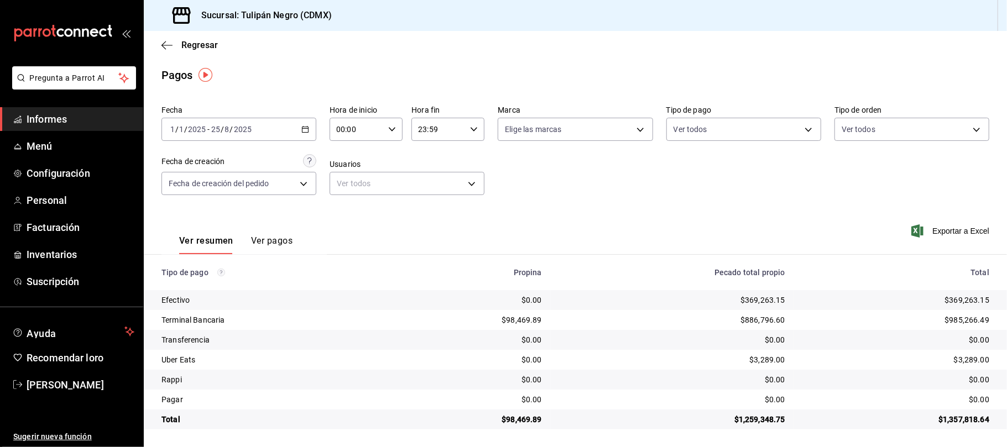
click at [304, 129] on icon "button" at bounding box center [305, 130] width 8 height 8
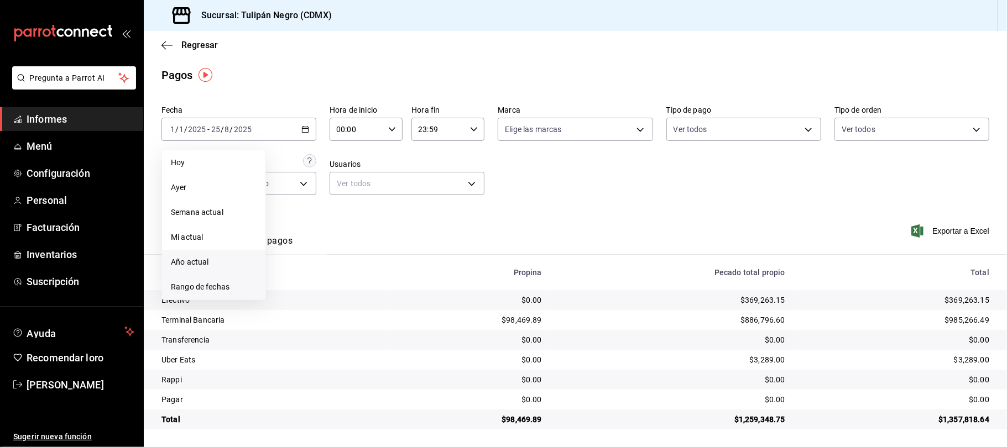
click at [211, 286] on font "Rango de fechas" at bounding box center [200, 287] width 59 height 9
click at [388, 246] on button "16" at bounding box center [386, 252] width 19 height 20
drag, startPoint x: 388, startPoint y: 267, endPoint x: 379, endPoint y: 274, distance: 11.3
click at [379, 274] on button "23" at bounding box center [386, 276] width 19 height 20
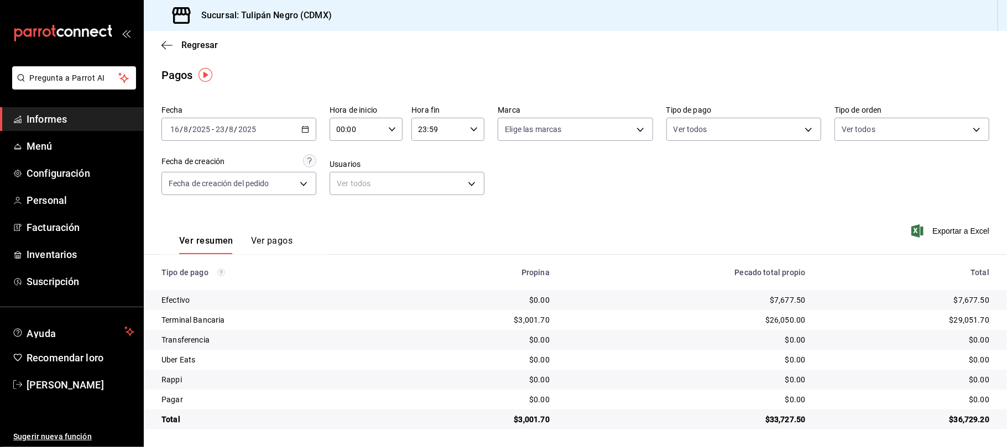
click at [160, 44] on div "Regresar" at bounding box center [575, 45] width 863 height 28
